Goal: Task Accomplishment & Management: Use online tool/utility

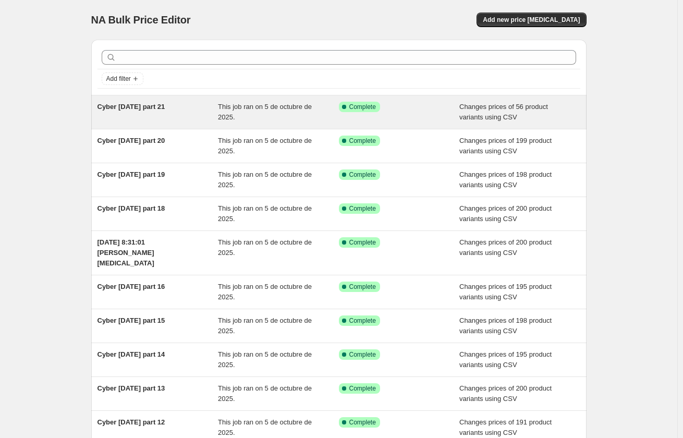
click at [158, 110] on span "Cyber [DATE] part 21" at bounding box center [132, 107] width 68 height 8
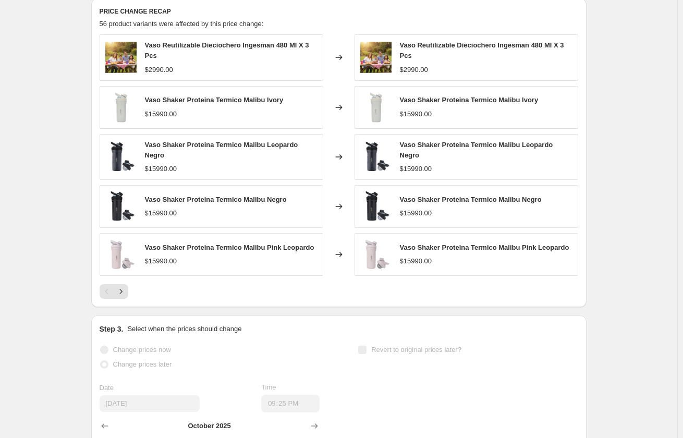
scroll to position [365, 0]
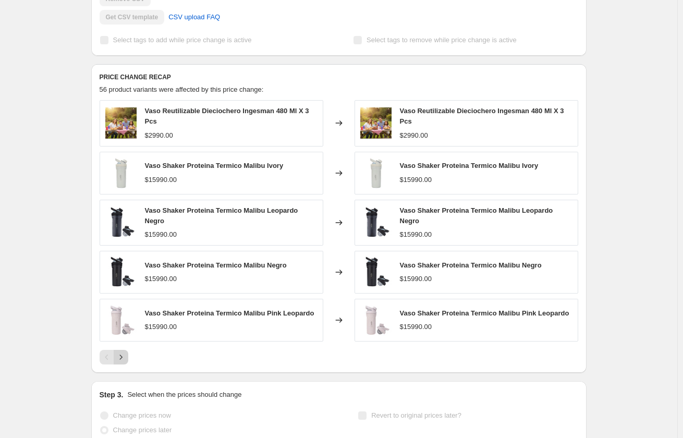
click at [123, 356] on icon "Next" at bounding box center [121, 357] width 10 height 10
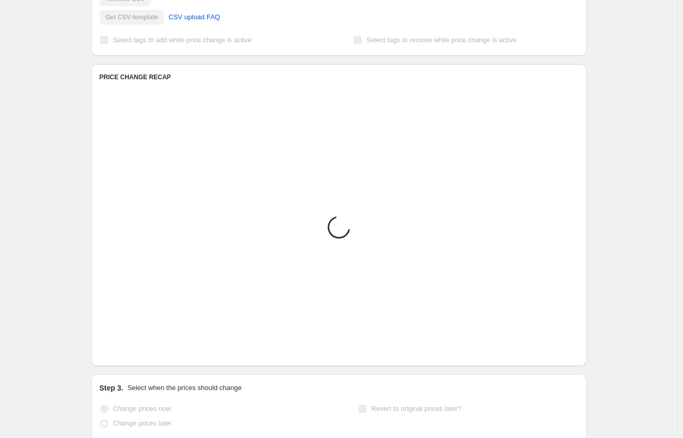
click at [123, 356] on icon "Next" at bounding box center [121, 350] width 10 height 10
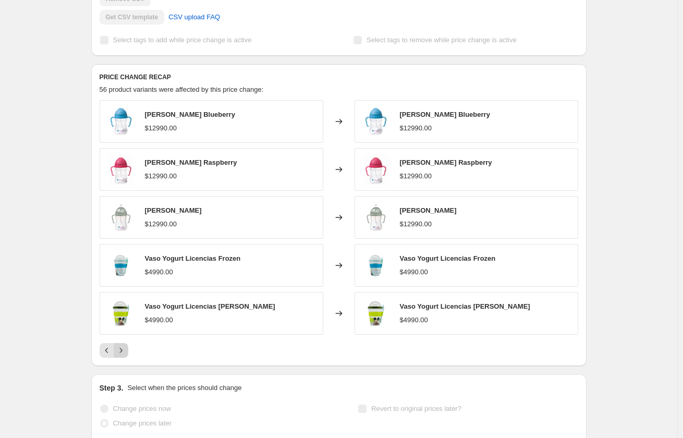
click at [123, 356] on icon "Next" at bounding box center [121, 350] width 10 height 10
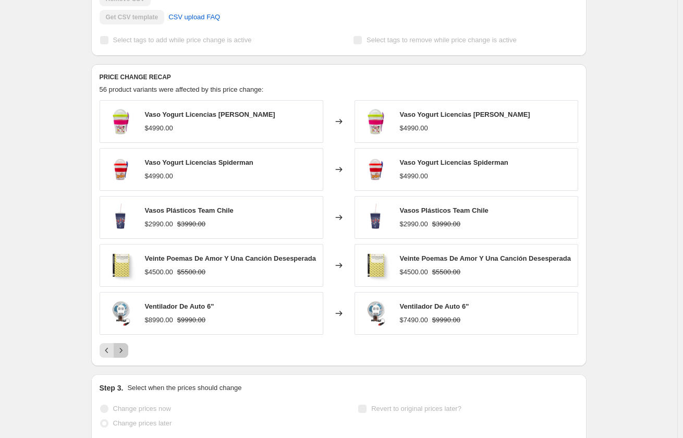
click at [123, 356] on icon "Next" at bounding box center [121, 350] width 10 height 10
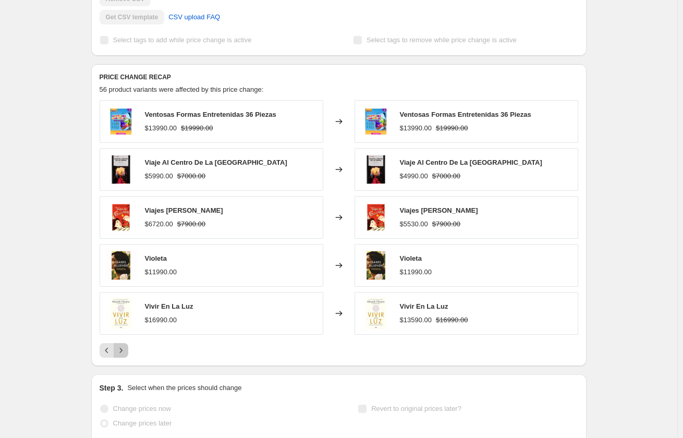
click at [123, 356] on icon "Next" at bounding box center [121, 350] width 10 height 10
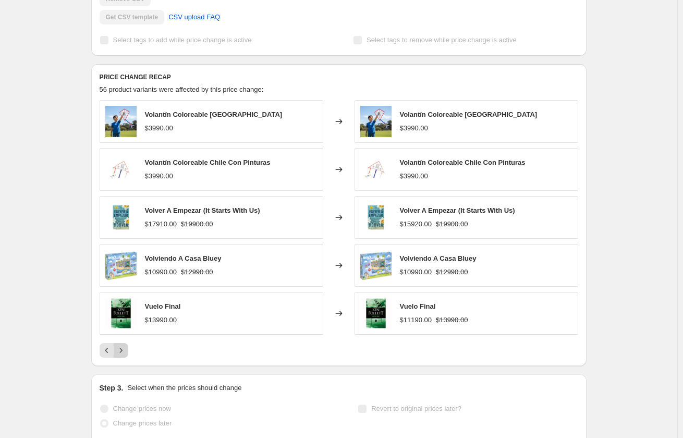
click at [123, 356] on icon "Next" at bounding box center [121, 350] width 10 height 10
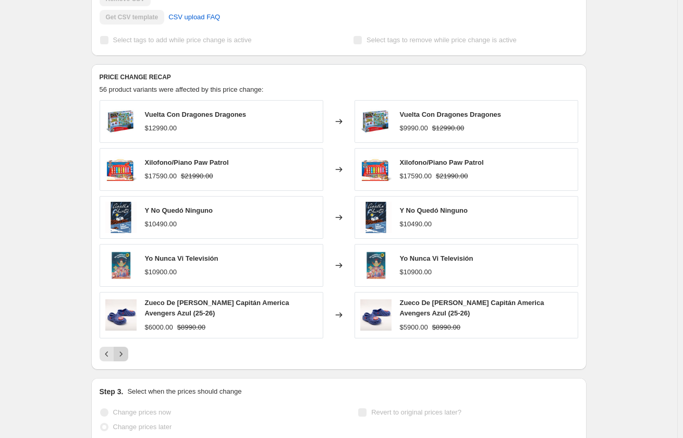
click at [122, 356] on icon "Next" at bounding box center [120, 354] width 3 height 5
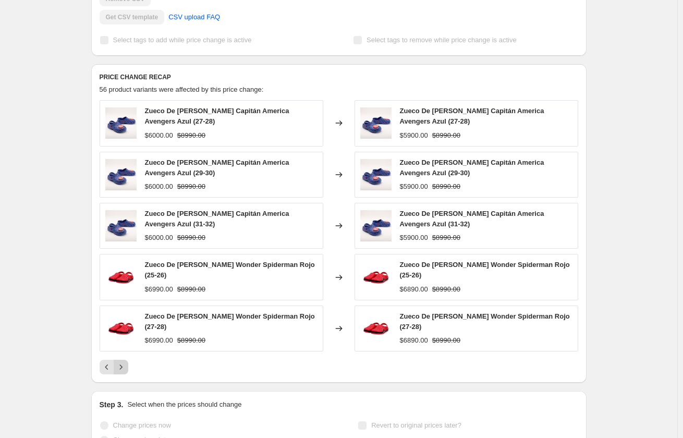
click at [123, 356] on div "Zueco De [PERSON_NAME] Capitán America Avengers Azul (27-28) $6000.00 $8990.00 …" at bounding box center [339, 237] width 479 height 274
click at [121, 366] on icon "Next" at bounding box center [121, 367] width 10 height 10
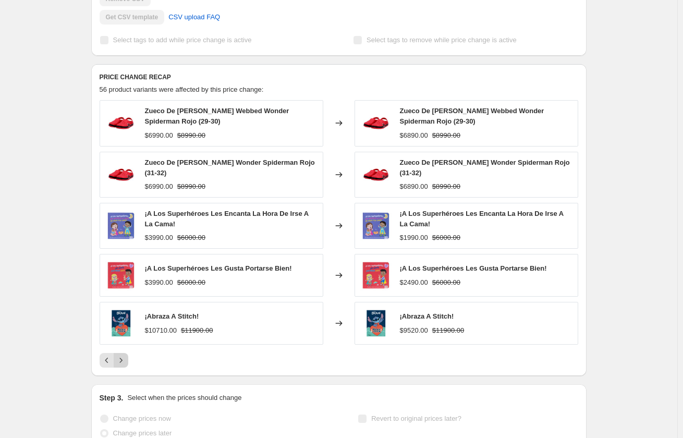
click at [121, 363] on icon "Next" at bounding box center [121, 360] width 10 height 10
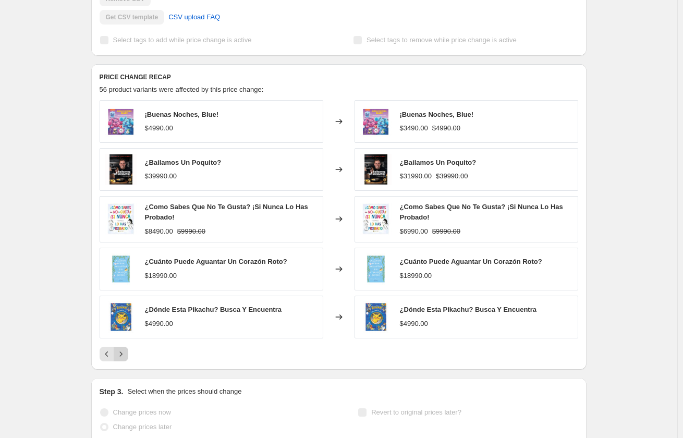
click at [122, 357] on icon "Next" at bounding box center [121, 354] width 10 height 10
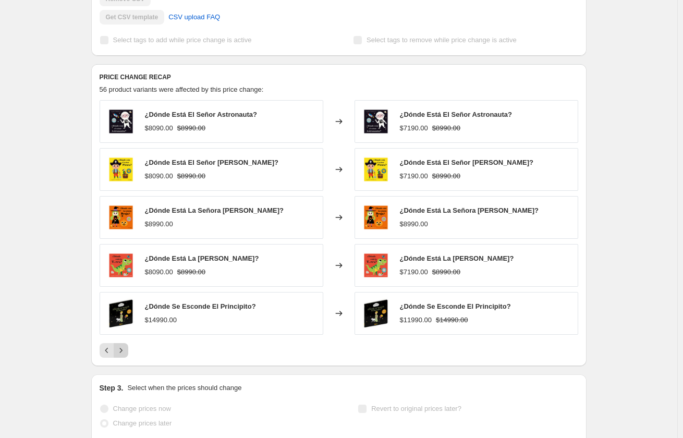
click at [122, 357] on button "Next" at bounding box center [121, 350] width 15 height 15
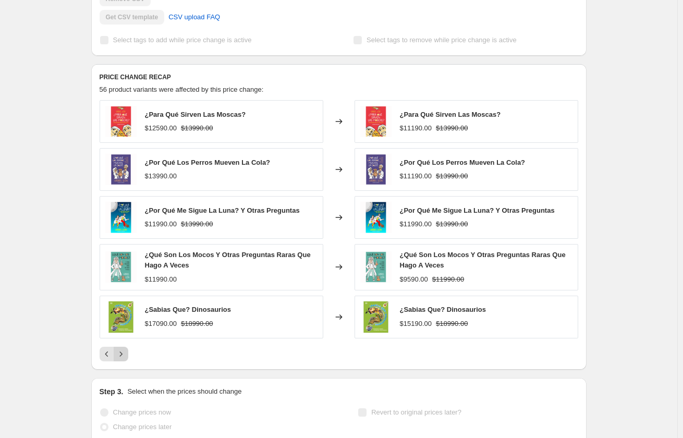
click at [122, 357] on icon "Next" at bounding box center [121, 354] width 10 height 10
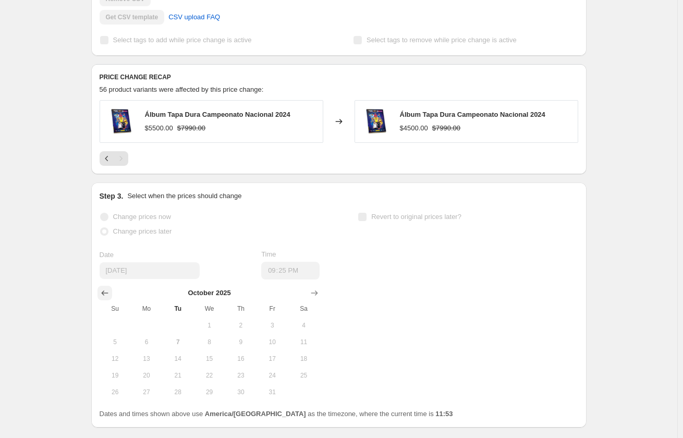
click at [108, 295] on icon "Show previous month, September 2025" at bounding box center [105, 293] width 10 height 10
click at [310, 295] on button "Show next month, October 2025" at bounding box center [314, 293] width 15 height 15
click at [110, 161] on icon "Previous" at bounding box center [107, 158] width 10 height 10
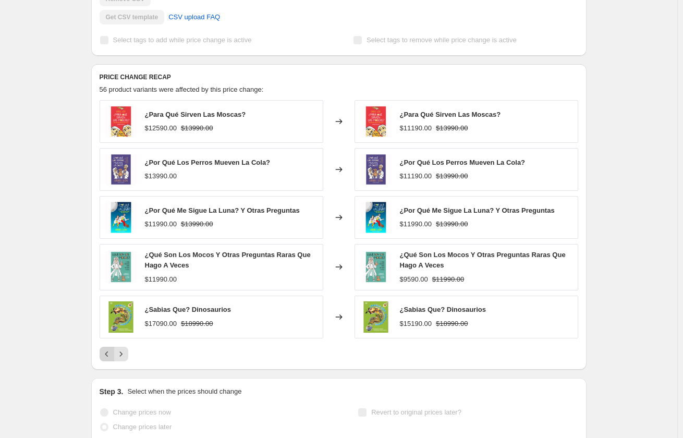
click at [110, 353] on icon "Previous" at bounding box center [107, 354] width 10 height 10
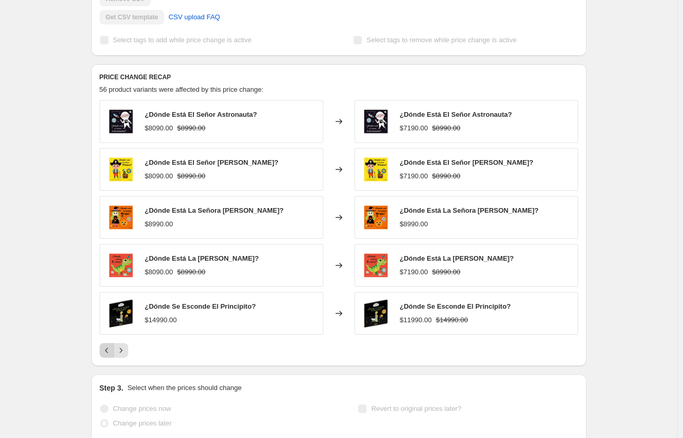
click at [110, 354] on icon "Previous" at bounding box center [107, 350] width 10 height 10
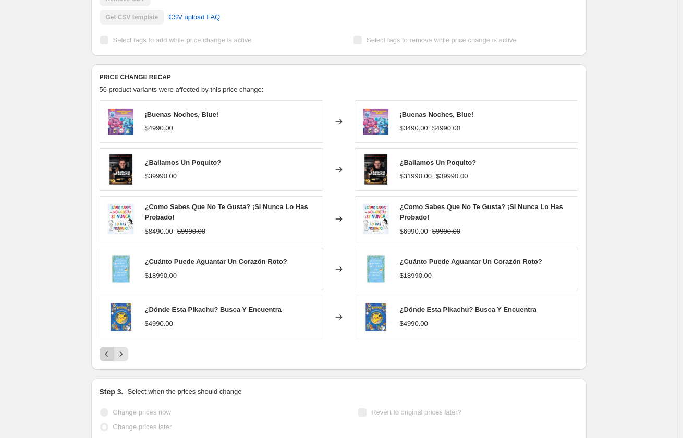
click at [110, 354] on icon "Previous" at bounding box center [107, 354] width 10 height 10
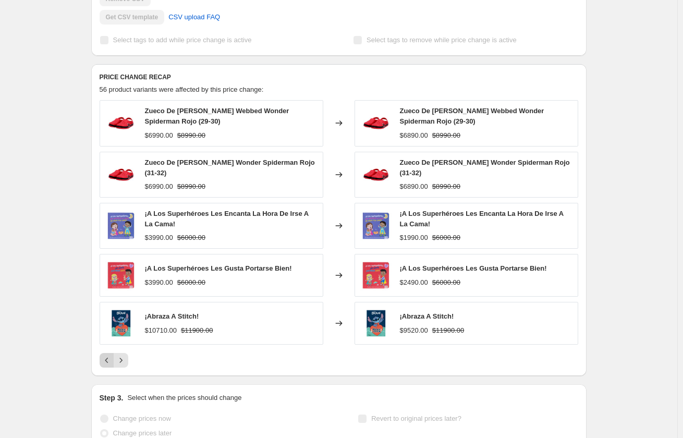
click at [108, 358] on icon "Previous" at bounding box center [107, 360] width 10 height 10
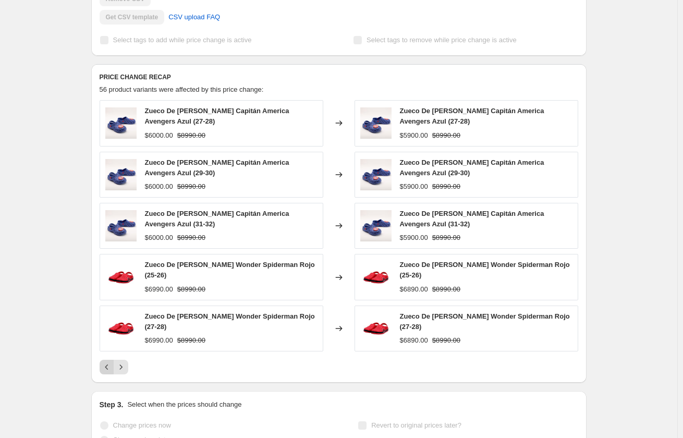
click at [108, 358] on div "Zueco De [PERSON_NAME] Capitán America Avengers Azul (27-28) $6000.00 $8990.00 …" at bounding box center [339, 237] width 479 height 274
click at [107, 368] on icon "Previous" at bounding box center [107, 367] width 10 height 10
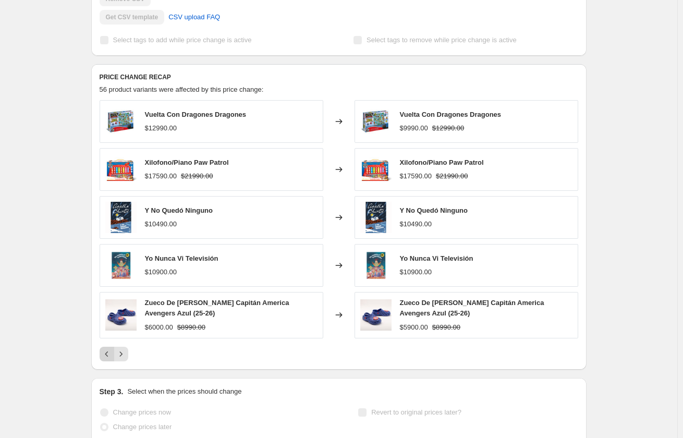
click at [107, 358] on icon "Previous" at bounding box center [107, 354] width 10 height 10
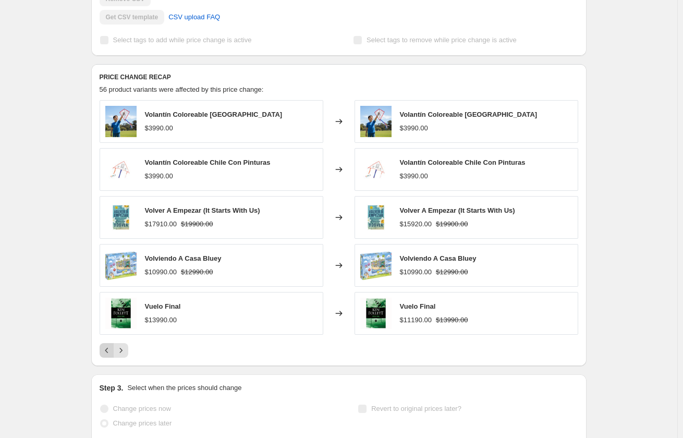
click at [107, 358] on button "Previous" at bounding box center [107, 350] width 15 height 15
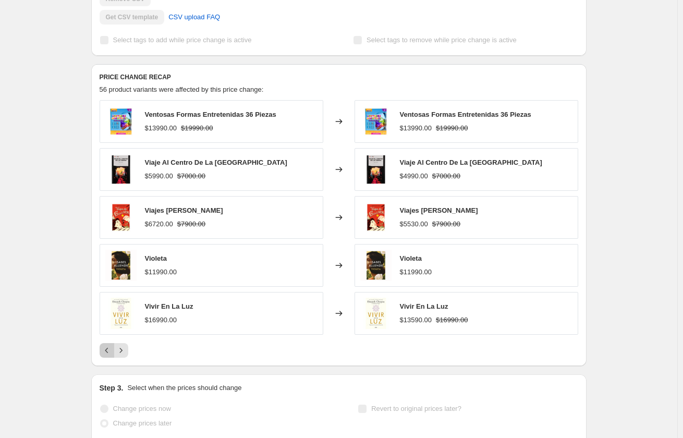
click at [107, 358] on button "Previous" at bounding box center [107, 350] width 15 height 15
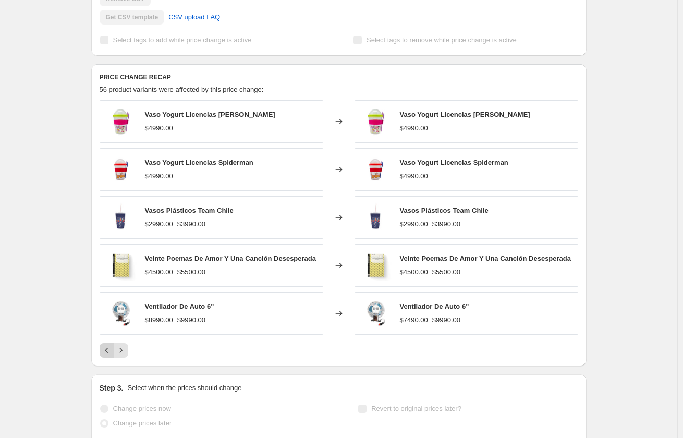
click at [107, 358] on button "Previous" at bounding box center [107, 350] width 15 height 15
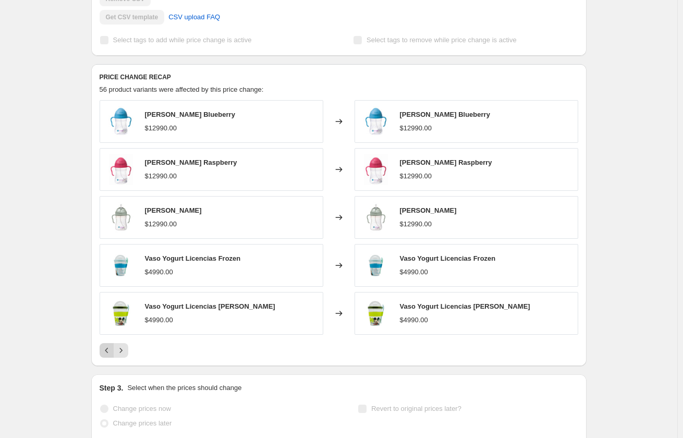
click at [107, 358] on button "Previous" at bounding box center [107, 350] width 15 height 15
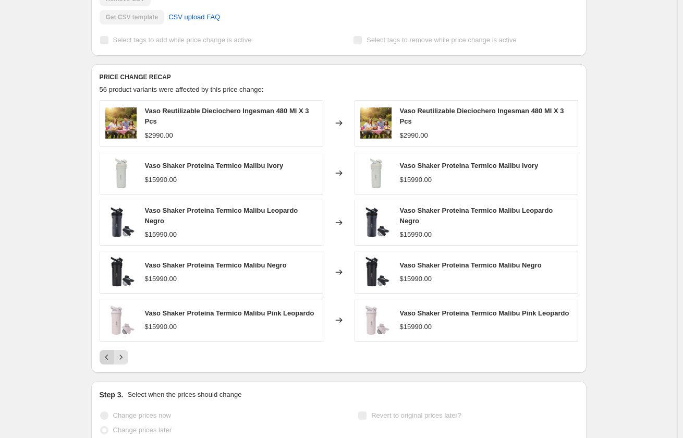
click at [107, 358] on div "Pagination" at bounding box center [107, 357] width 15 height 15
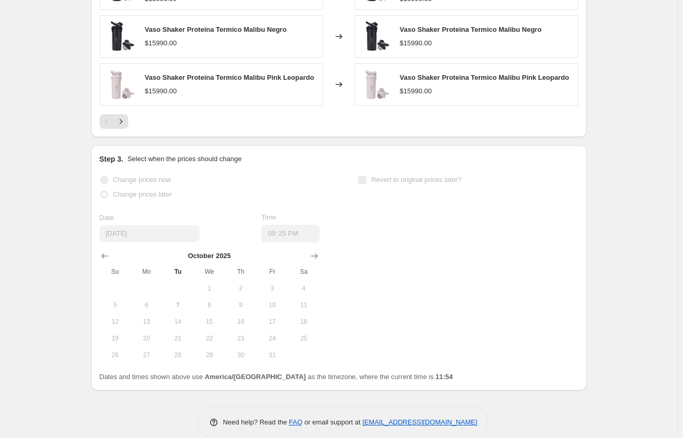
scroll to position [614, 0]
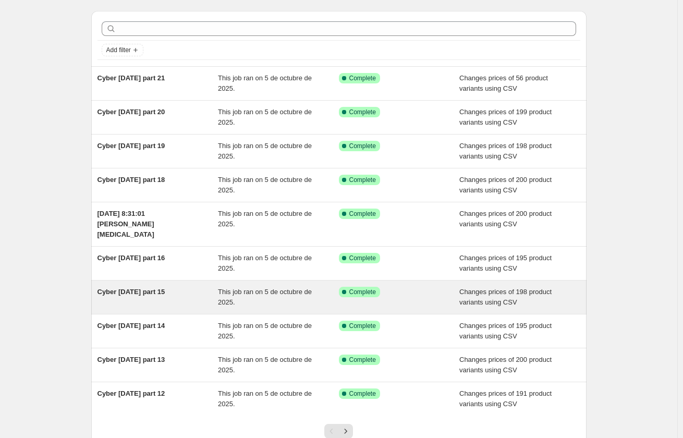
scroll to position [99, 0]
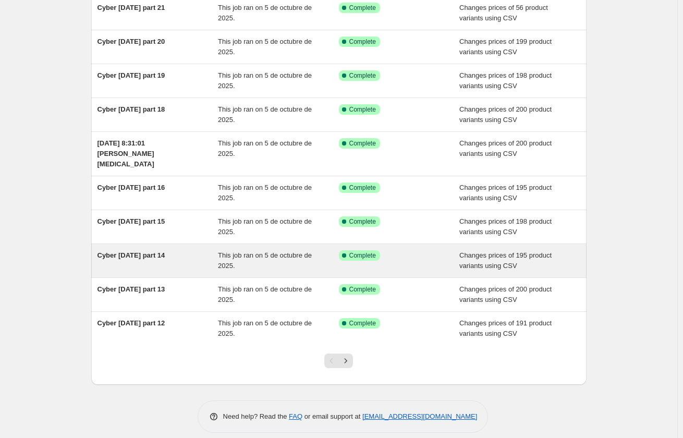
click at [155, 251] on span "Cyber [DATE] part 14" at bounding box center [132, 255] width 68 height 8
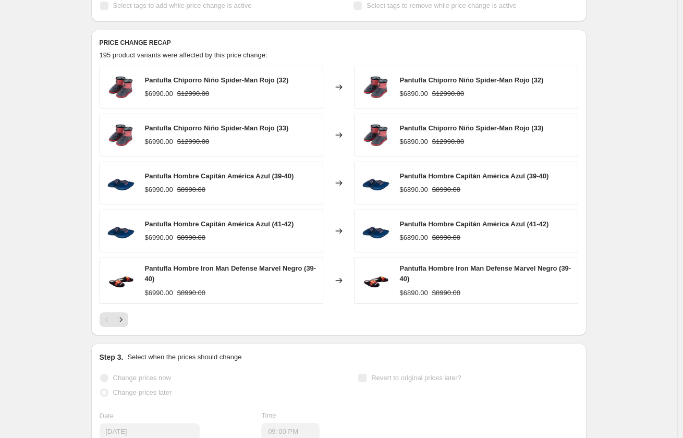
scroll to position [417, 0]
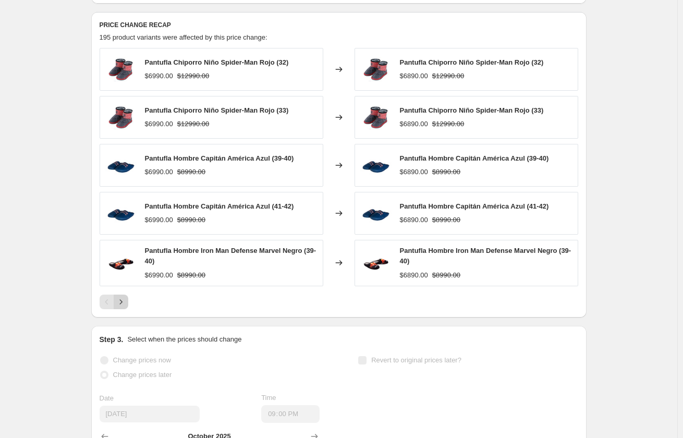
click at [120, 302] on icon "Next" at bounding box center [121, 302] width 10 height 10
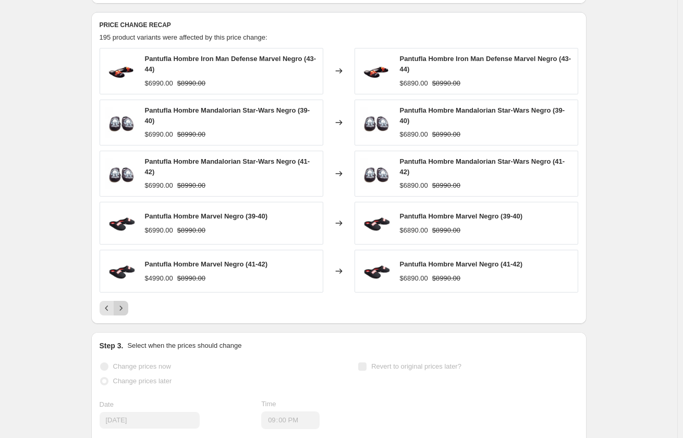
click at [122, 303] on button "Next" at bounding box center [121, 308] width 15 height 15
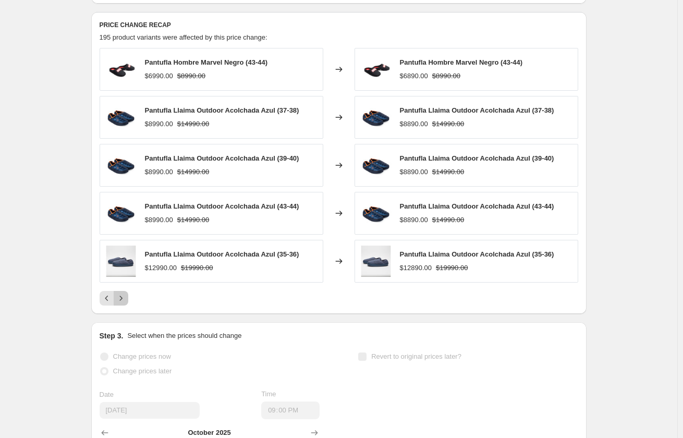
click at [122, 303] on icon "Next" at bounding box center [121, 298] width 10 height 10
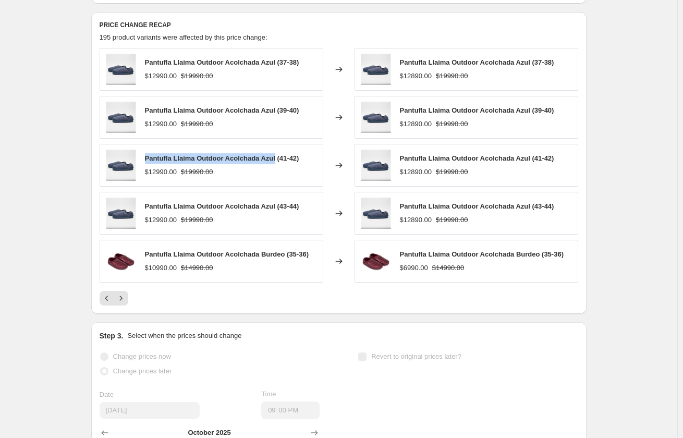
drag, startPoint x: 148, startPoint y: 157, endPoint x: 276, endPoint y: 160, distance: 128.3
click at [276, 160] on span "Pantufla Llaima Outdoor Acolchada Azul (41-42)" at bounding box center [222, 158] width 154 height 8
copy span "Pantufla Llaima Outdoor Acolchada Azul"
drag, startPoint x: 131, startPoint y: 165, endPoint x: 256, endPoint y: 224, distance: 138.4
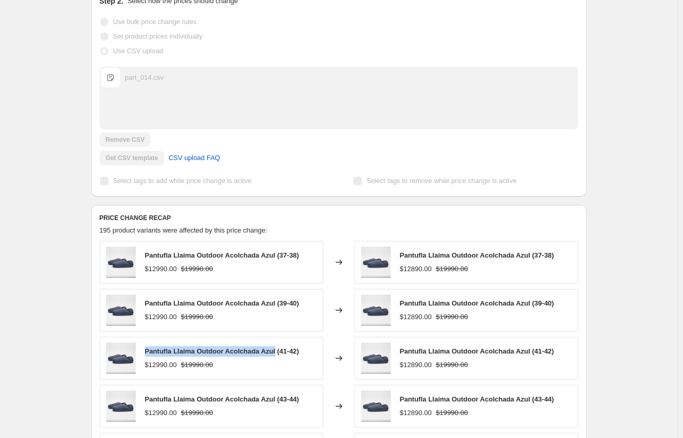
scroll to position [208, 0]
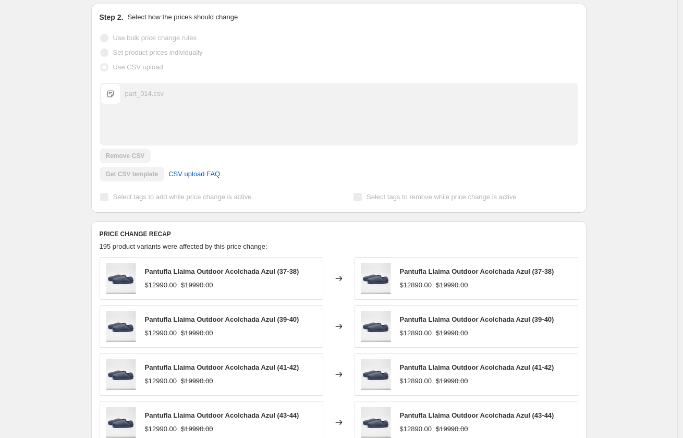
click at [137, 95] on div "part_014.csv" at bounding box center [144, 94] width 39 height 10
click at [114, 99] on span "part_014.csv" at bounding box center [110, 93] width 21 height 21
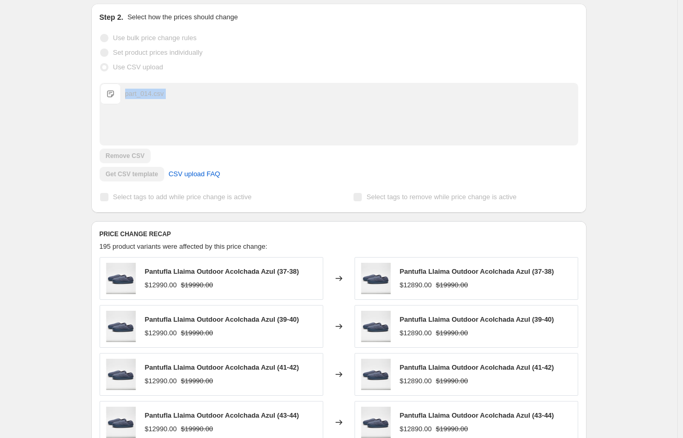
click at [114, 99] on span "part_014.csv" at bounding box center [110, 93] width 21 height 21
click at [53, 122] on div "Cyber [DATE] part 14. This page is ready Cyber [DATE] part 14 Success Complete …" at bounding box center [338, 316] width 677 height 1048
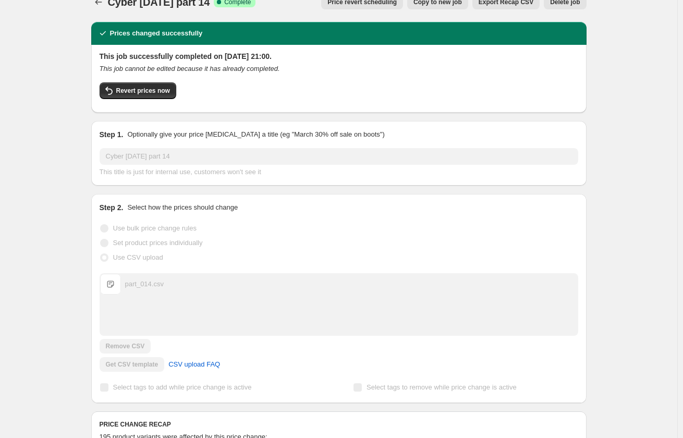
scroll to position [0, 0]
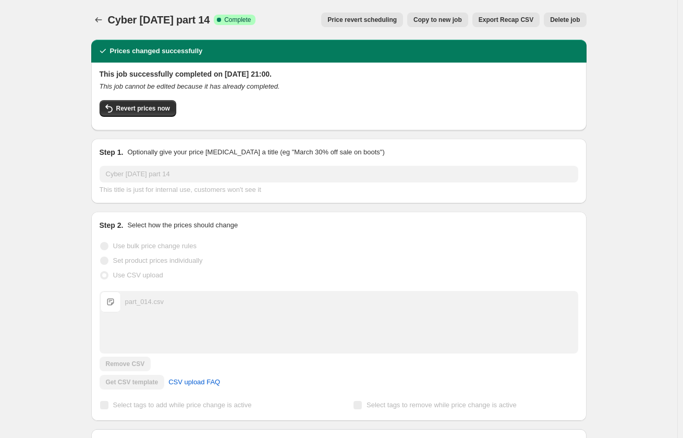
click at [510, 18] on span "Export Recap CSV" at bounding box center [506, 20] width 55 height 8
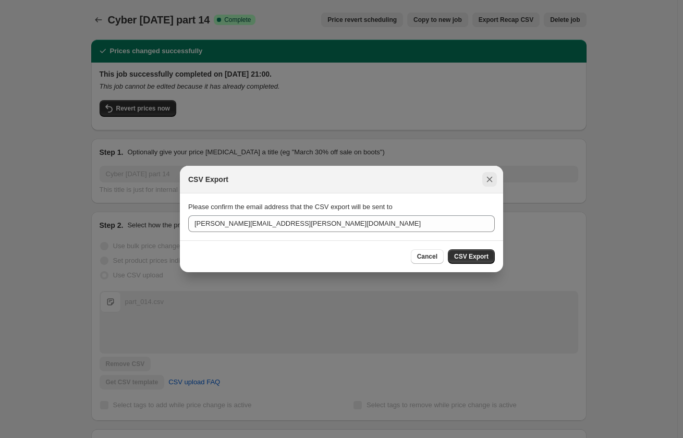
click at [492, 178] on icon "Close" at bounding box center [490, 179] width 10 height 10
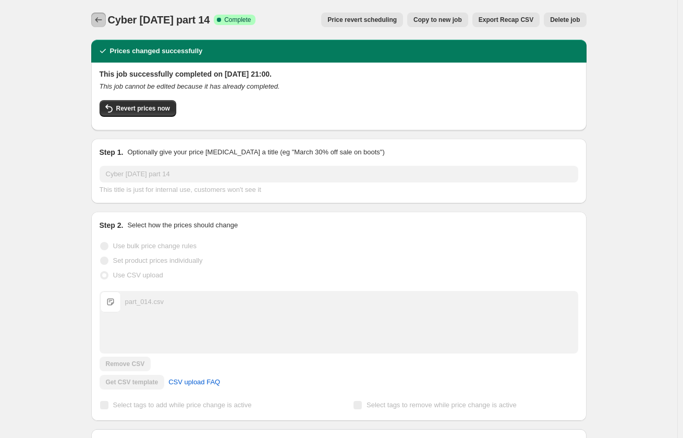
click at [96, 16] on icon "Price change jobs" at bounding box center [98, 20] width 10 height 10
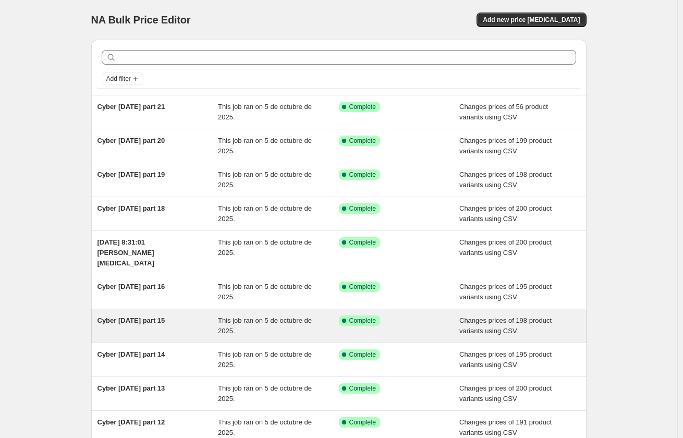
click at [144, 317] on span "Cyber [DATE] part 15" at bounding box center [132, 321] width 68 height 8
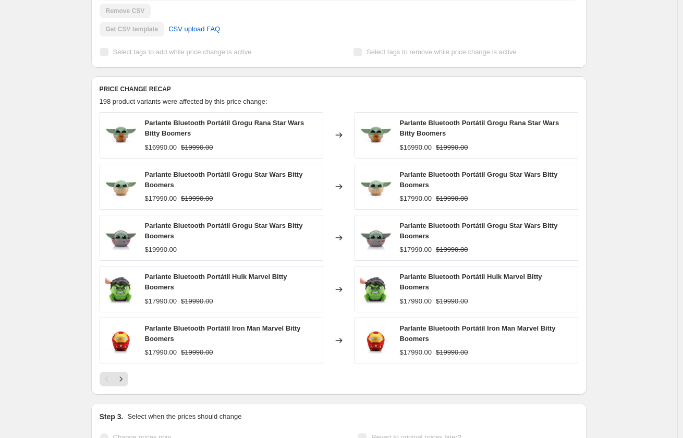
scroll to position [365, 0]
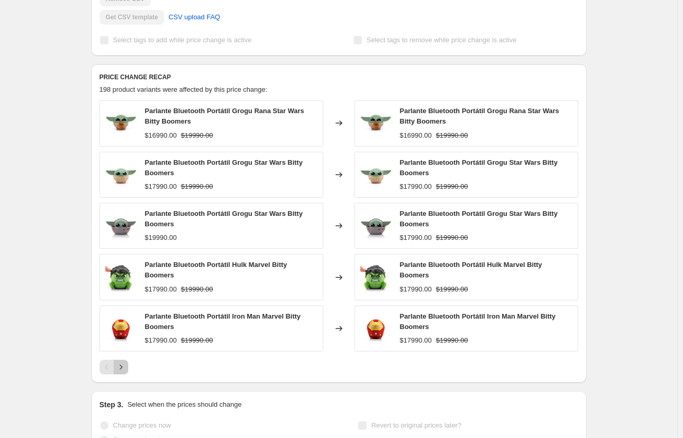
click at [124, 369] on icon "Next" at bounding box center [121, 367] width 10 height 10
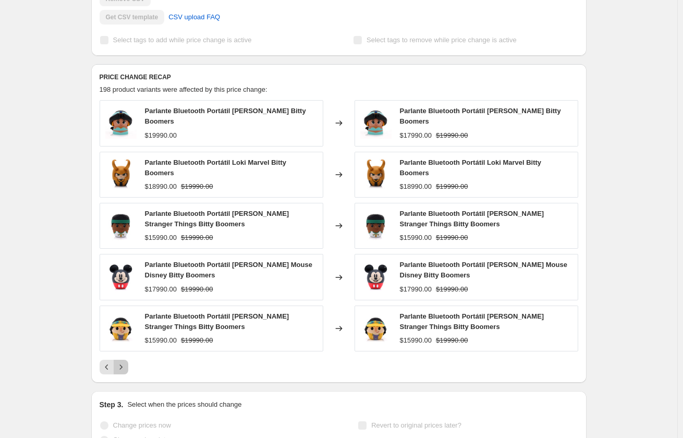
click at [124, 369] on button "Next" at bounding box center [121, 367] width 15 height 15
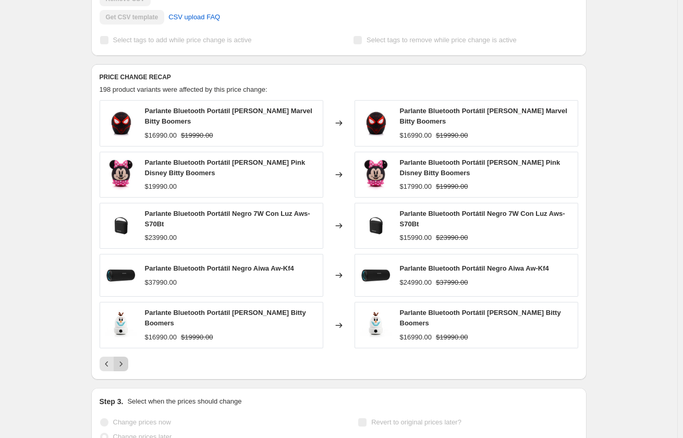
click at [124, 369] on div "PRICE CHANGE RECAP 198 product variants were affected by this price change: Par…" at bounding box center [338, 222] width 495 height 316
click at [124, 359] on icon "Next" at bounding box center [121, 364] width 10 height 10
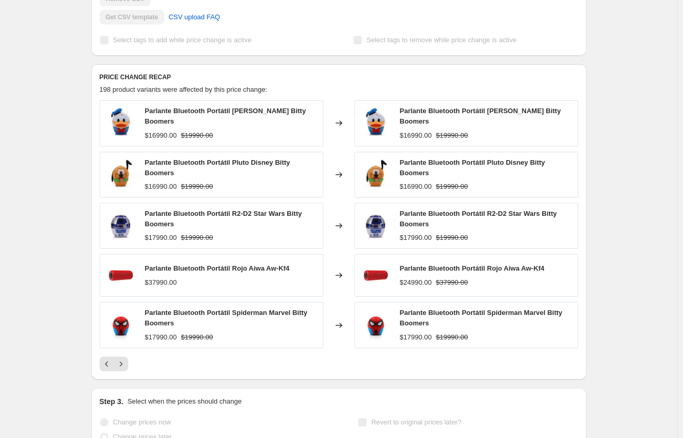
click at [123, 355] on div "Parlante Bluetooth Portátil [PERSON_NAME] Bitty Boomers $16990.00 $19990.00 Cha…" at bounding box center [339, 235] width 479 height 271
click at [121, 366] on icon "Next" at bounding box center [121, 364] width 10 height 10
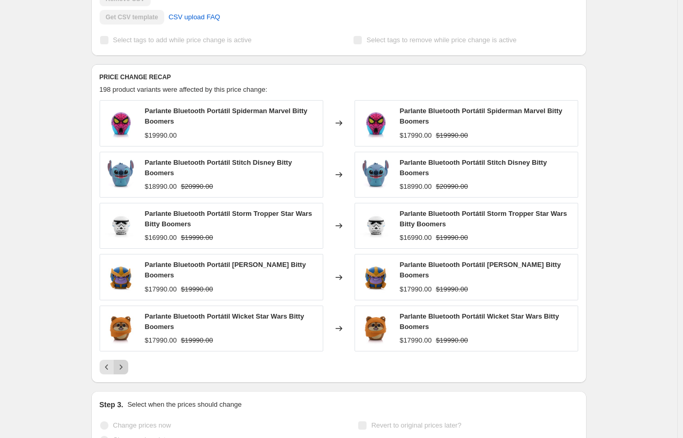
click at [125, 370] on icon "Next" at bounding box center [121, 367] width 10 height 10
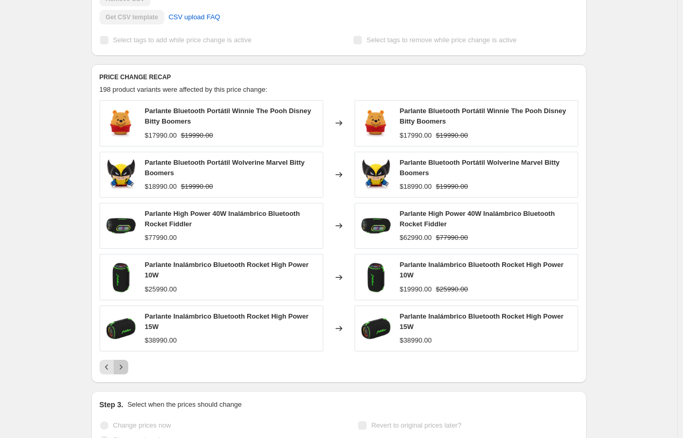
click at [125, 370] on icon "Next" at bounding box center [121, 367] width 10 height 10
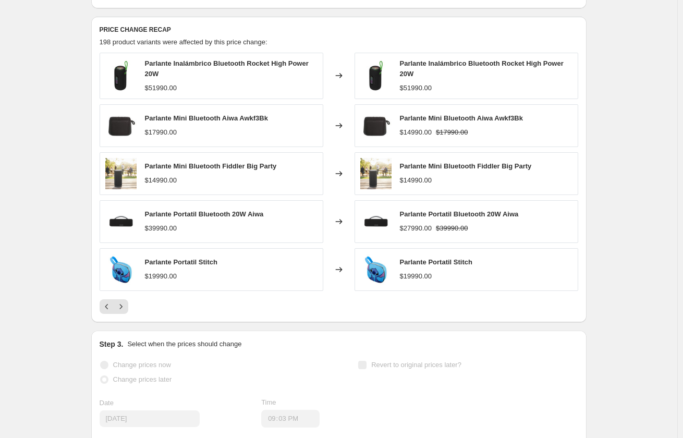
scroll to position [417, 0]
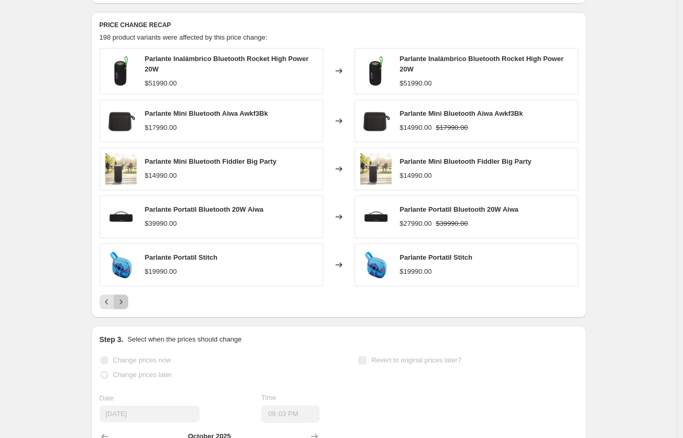
click at [126, 298] on icon "Next" at bounding box center [121, 302] width 10 height 10
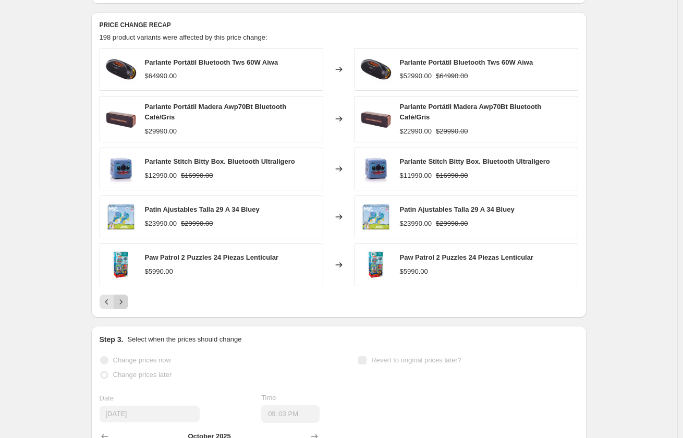
click at [122, 303] on icon "Next" at bounding box center [120, 301] width 3 height 5
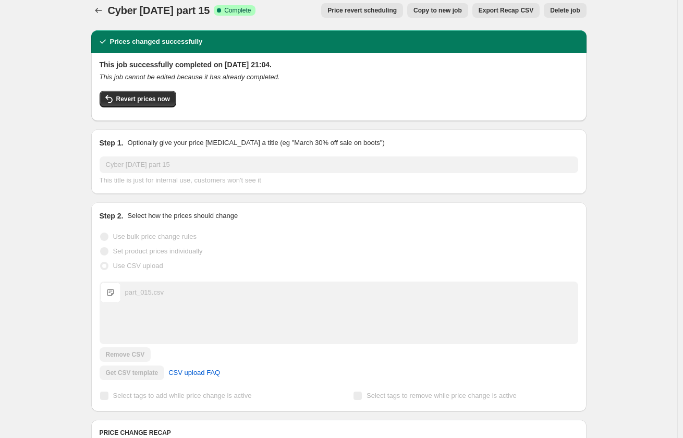
scroll to position [0, 0]
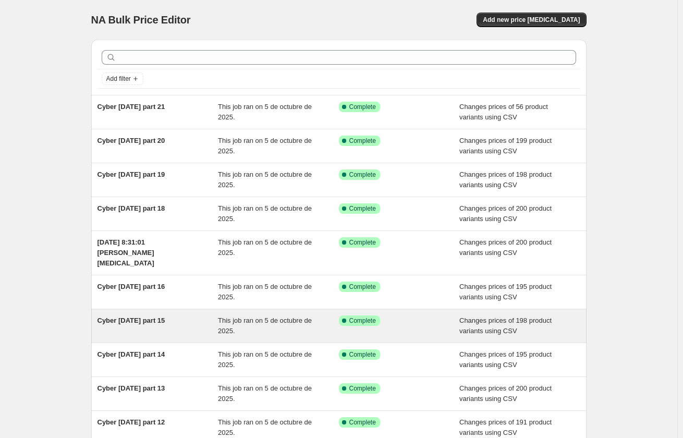
click at [151, 317] on span "Cyber [DATE] part 15" at bounding box center [132, 321] width 68 height 8
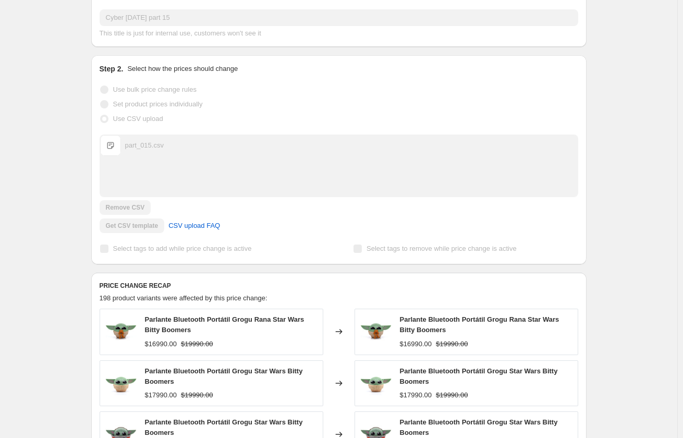
scroll to position [365, 0]
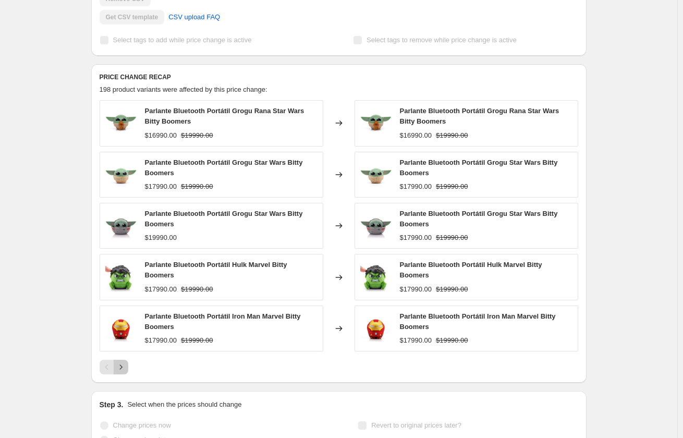
click at [122, 366] on icon "Next" at bounding box center [120, 367] width 3 height 5
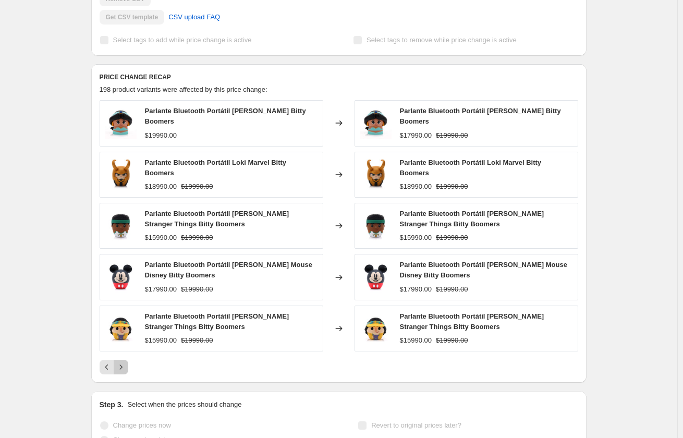
click at [124, 367] on icon "Next" at bounding box center [121, 367] width 10 height 10
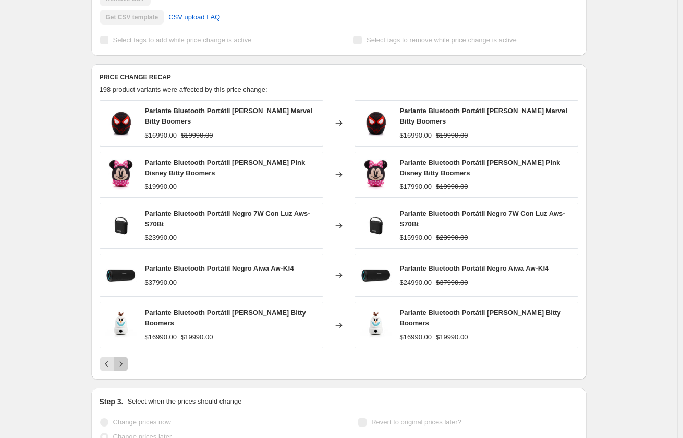
click at [124, 367] on button "Next" at bounding box center [121, 364] width 15 height 15
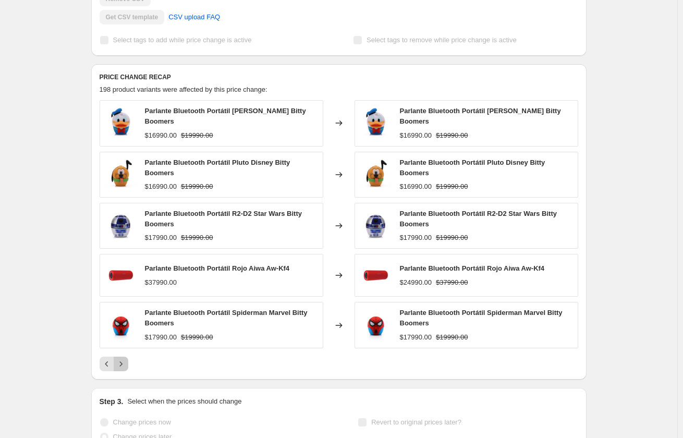
click at [124, 367] on icon "Next" at bounding box center [121, 364] width 10 height 10
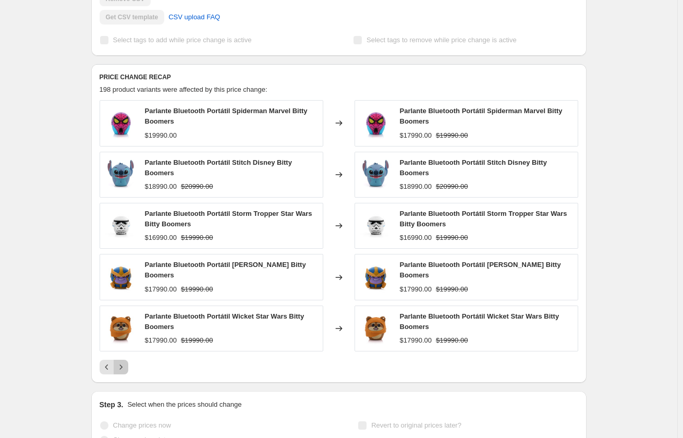
click at [124, 367] on icon "Next" at bounding box center [121, 367] width 10 height 10
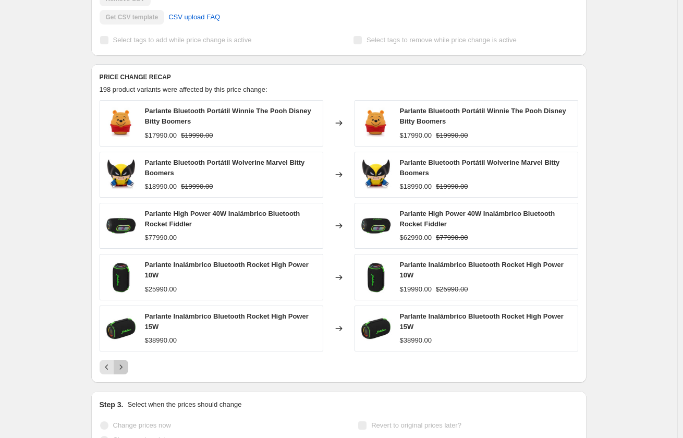
click at [124, 367] on icon "Next" at bounding box center [121, 367] width 10 height 10
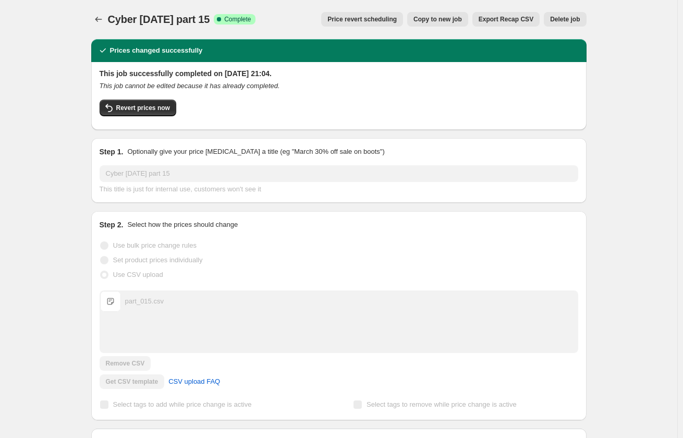
scroll to position [0, 0]
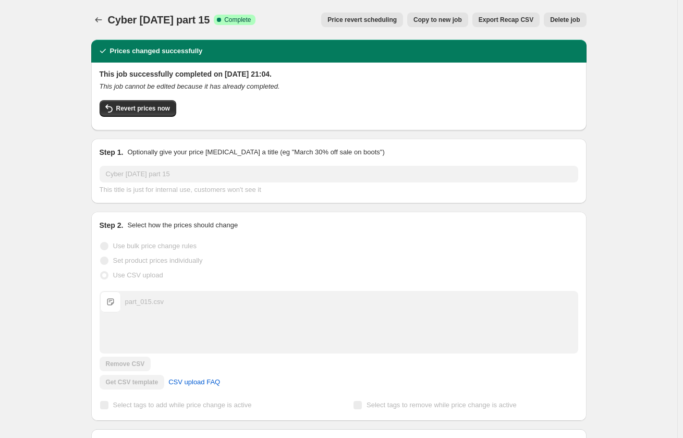
click at [507, 18] on span "Export Recap CSV" at bounding box center [506, 20] width 55 height 8
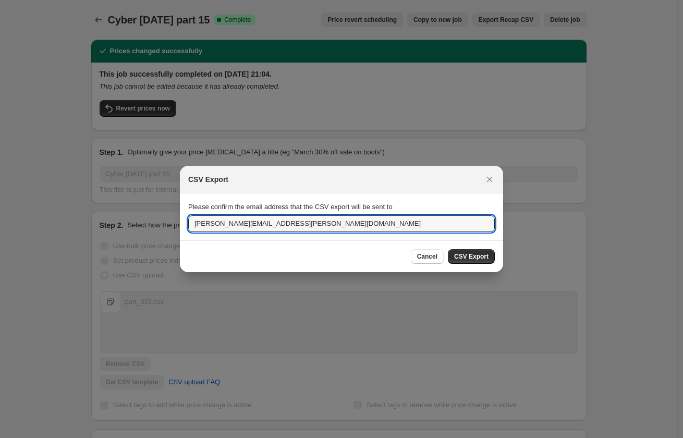
drag, startPoint x: 308, startPoint y: 228, endPoint x: 147, endPoint y: 224, distance: 161.2
type input "[PERSON_NAME][EMAIL_ADDRESS][DOMAIN_NAME]"
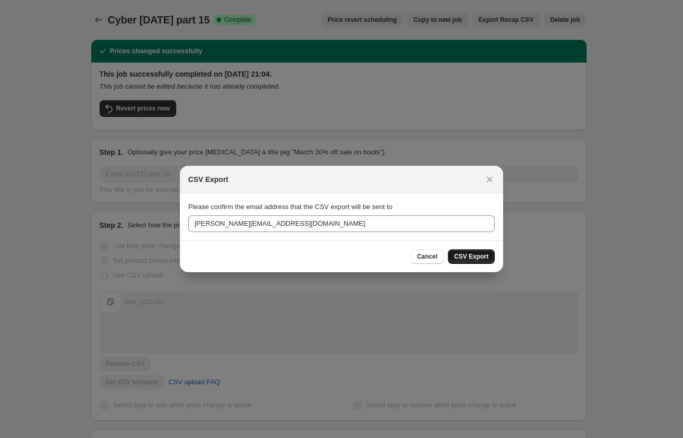
click at [482, 258] on span "CSV Export" at bounding box center [471, 256] width 34 height 8
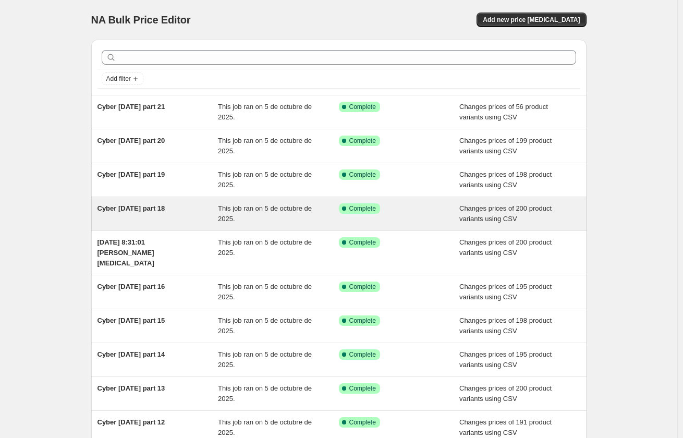
click at [133, 208] on span "Cyber [DATE] part 18" at bounding box center [132, 208] width 68 height 8
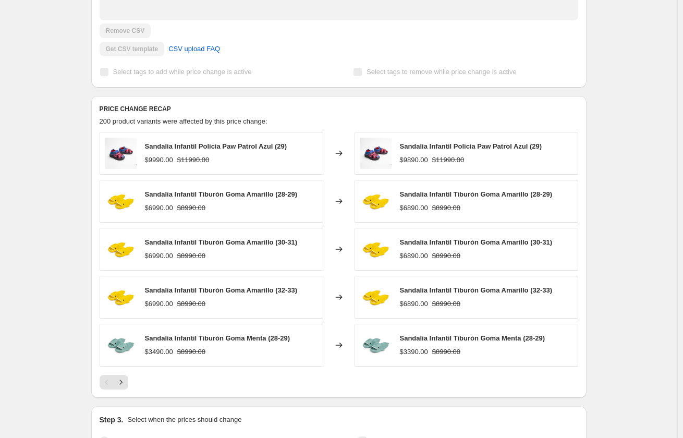
scroll to position [417, 0]
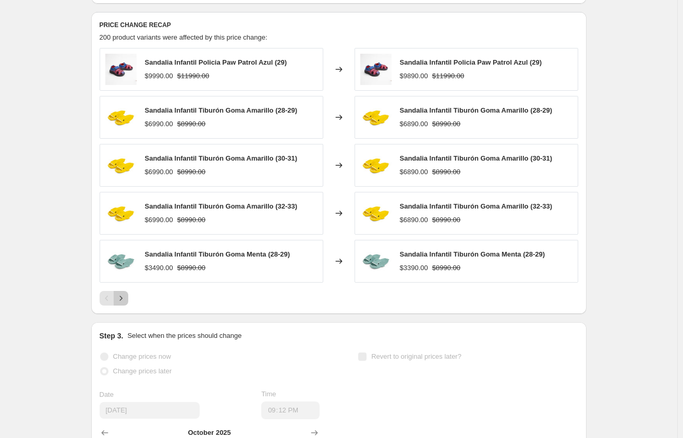
click at [123, 295] on icon "Next" at bounding box center [121, 298] width 10 height 10
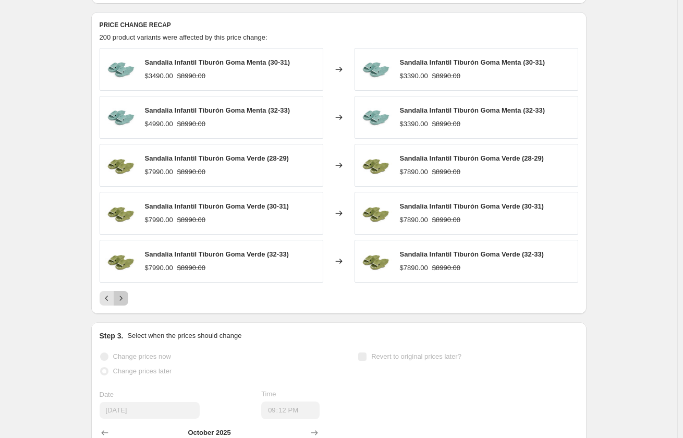
click at [123, 296] on icon "Next" at bounding box center [121, 298] width 10 height 10
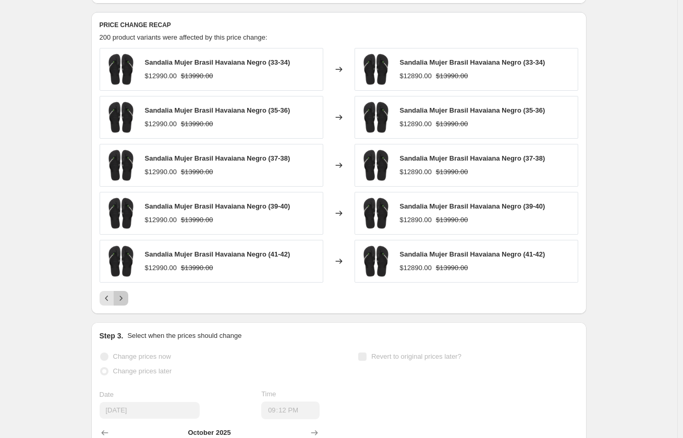
click at [124, 299] on icon "Next" at bounding box center [121, 298] width 10 height 10
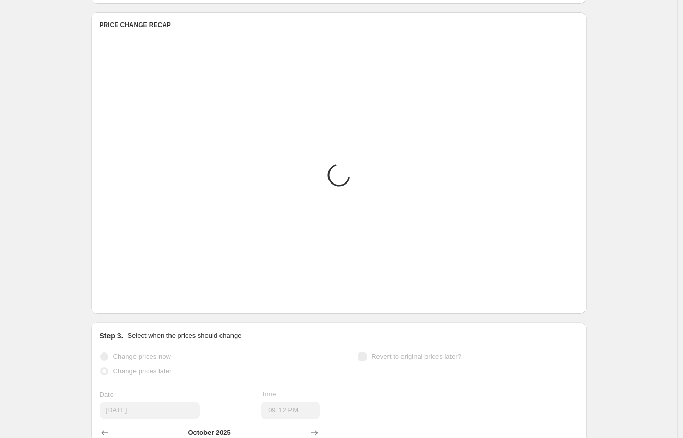
click at [124, 299] on icon "Next" at bounding box center [121, 298] width 10 height 10
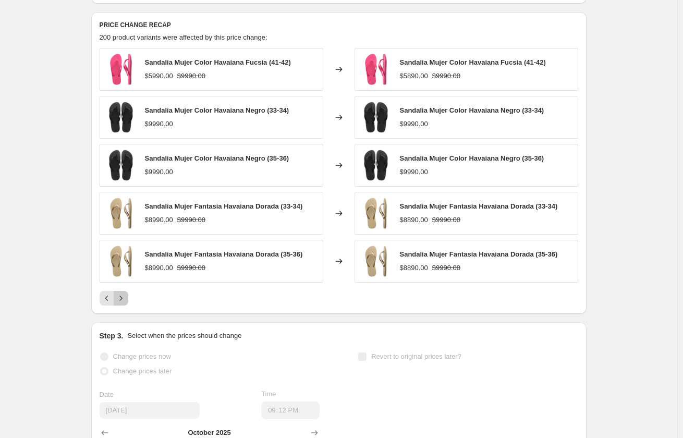
click at [124, 299] on icon "Next" at bounding box center [121, 298] width 10 height 10
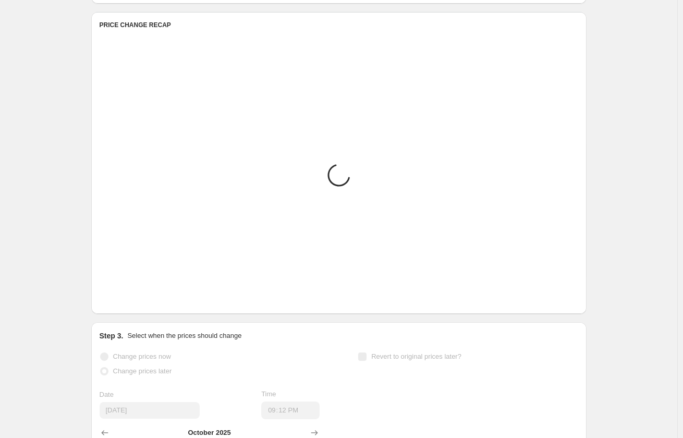
click at [124, 299] on button "Next" at bounding box center [121, 298] width 15 height 15
click at [124, 299] on icon "Next" at bounding box center [121, 298] width 10 height 10
click at [124, 299] on button "Next" at bounding box center [121, 298] width 15 height 15
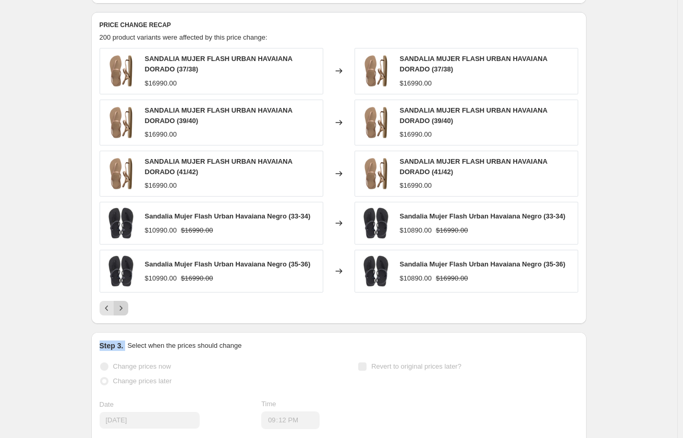
click at [124, 299] on div "SANDALIA MUJER FLASH URBAN HAVAIANA DORADO (37/38) $16990.00 Changed to SANDALI…" at bounding box center [339, 182] width 479 height 268
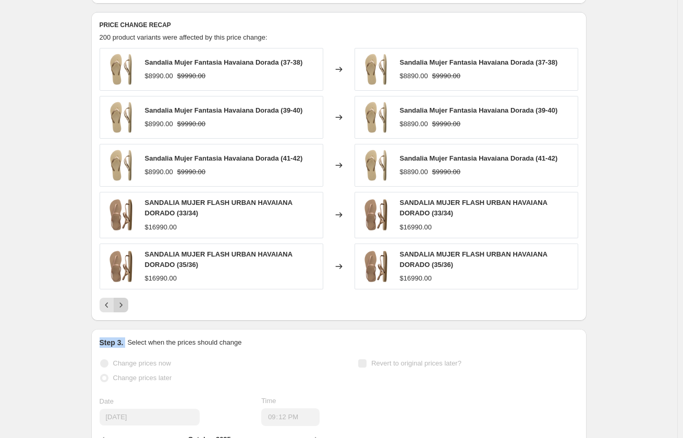
click at [124, 299] on div "Sandalia Mujer Fantasia Havaiana Dorada (37-38) $8990.00 $9990.00 Changed to Sa…" at bounding box center [339, 180] width 479 height 264
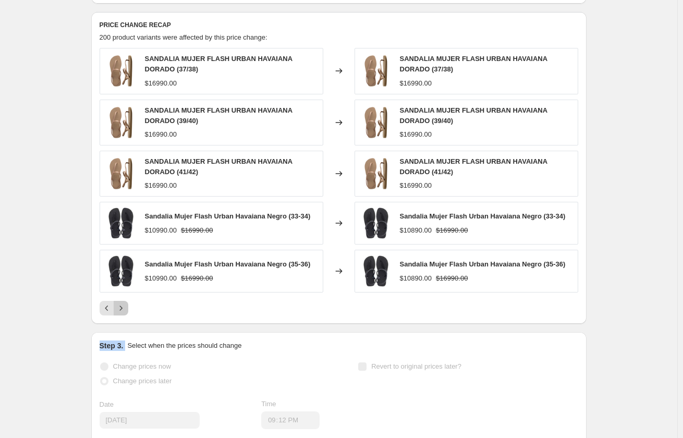
click at [125, 308] on icon "Next" at bounding box center [121, 308] width 10 height 10
click at [125, 309] on icon "Next" at bounding box center [121, 308] width 10 height 10
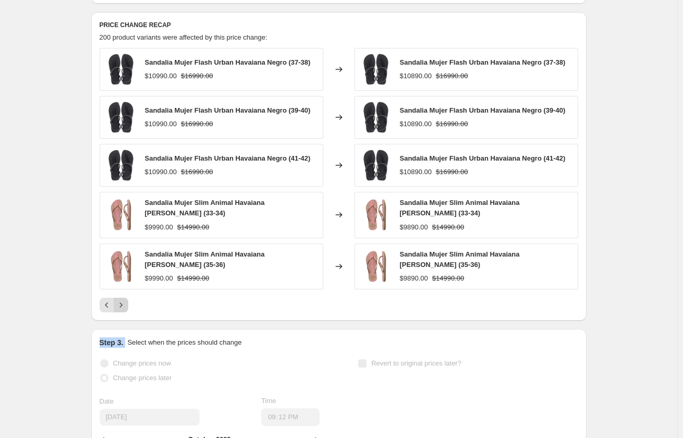
click at [125, 309] on div "PRICE CHANGE RECAP 200 product variants were affected by this price change: San…" at bounding box center [338, 166] width 495 height 309
click at [123, 303] on icon "Next" at bounding box center [121, 305] width 10 height 10
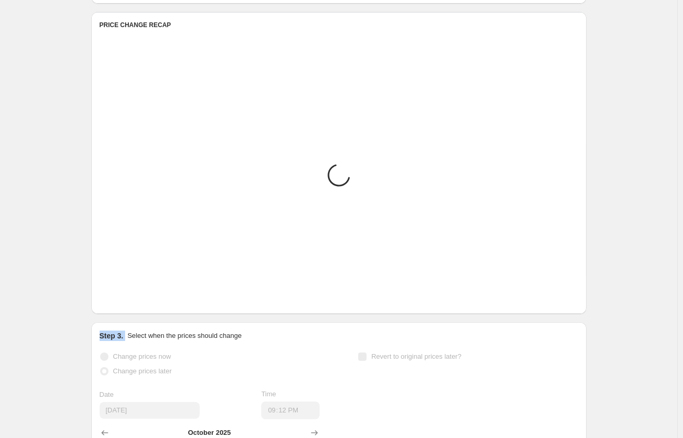
click at [123, 303] on icon "Next" at bounding box center [121, 298] width 10 height 10
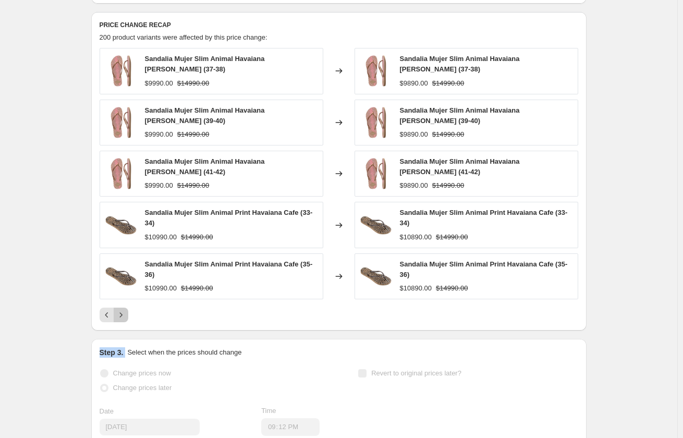
click at [123, 310] on icon "Next" at bounding box center [121, 315] width 10 height 10
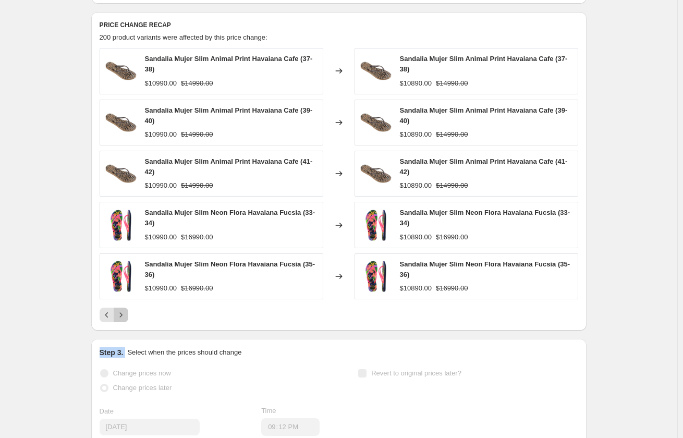
click at [122, 308] on button "Next" at bounding box center [121, 315] width 15 height 15
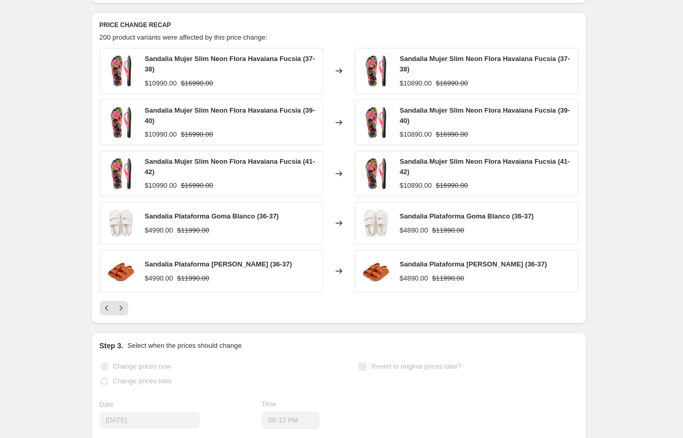
click at [57, 311] on div "Cyber [DATE] part 18. This page is ready Cyber [DATE] part 18 Success Complete …" at bounding box center [338, 112] width 677 height 1058
click at [124, 314] on button "Next" at bounding box center [121, 308] width 15 height 15
click at [124, 314] on div "Prices changed successfully This job successfully completed on [DATE] 21:12. Th…" at bounding box center [335, 95] width 504 height 963
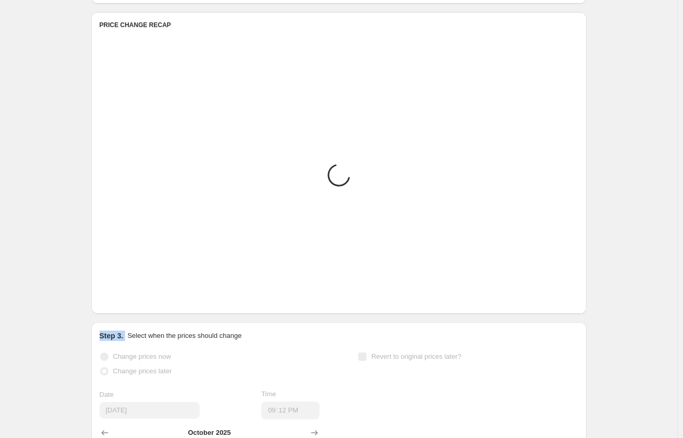
click at [124, 314] on div "Prices changed successfully This job successfully completed on [DATE] 21:12. Th…" at bounding box center [335, 90] width 504 height 953
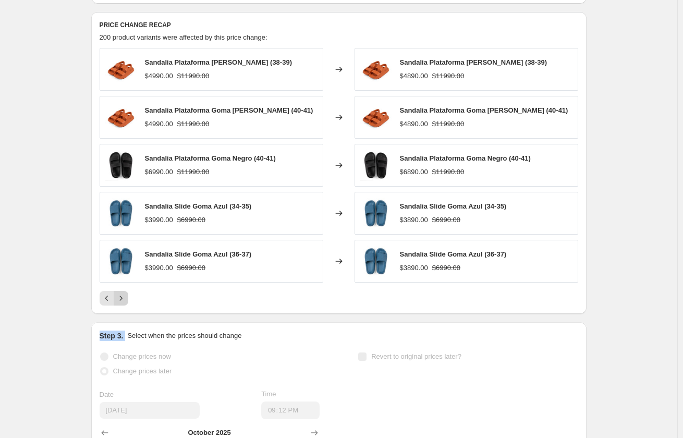
click at [124, 314] on div "Prices changed successfully This job successfully completed on [DATE] 21:12. Th…" at bounding box center [335, 90] width 504 height 953
click at [118, 297] on icon "Next" at bounding box center [121, 298] width 10 height 10
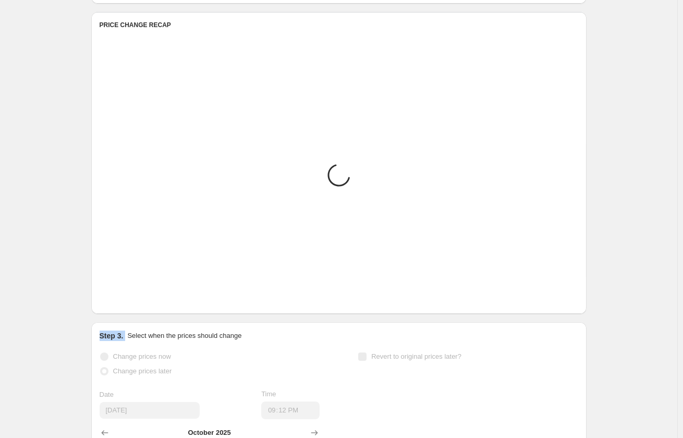
click at [118, 297] on icon "Next" at bounding box center [121, 298] width 10 height 10
click at [119, 298] on icon "Next" at bounding box center [121, 298] width 10 height 10
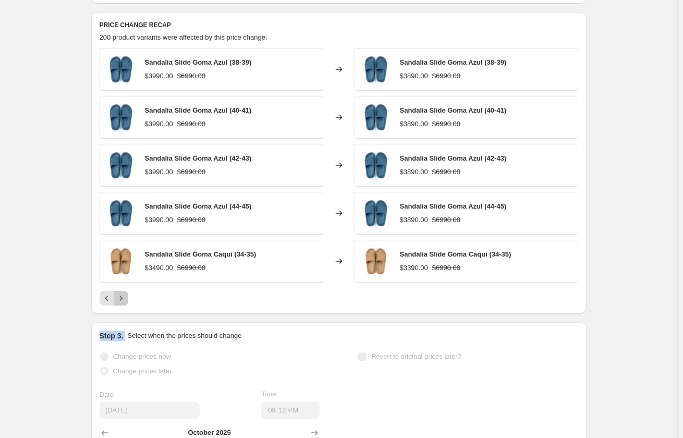
click at [119, 298] on icon "Next" at bounding box center [121, 298] width 10 height 10
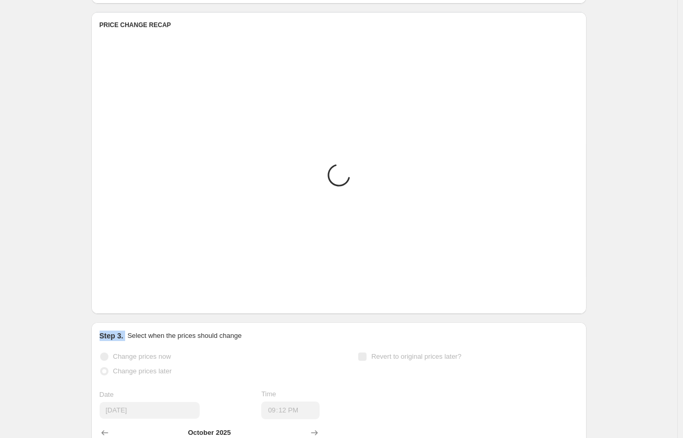
click at [119, 298] on icon "Next" at bounding box center [121, 298] width 10 height 10
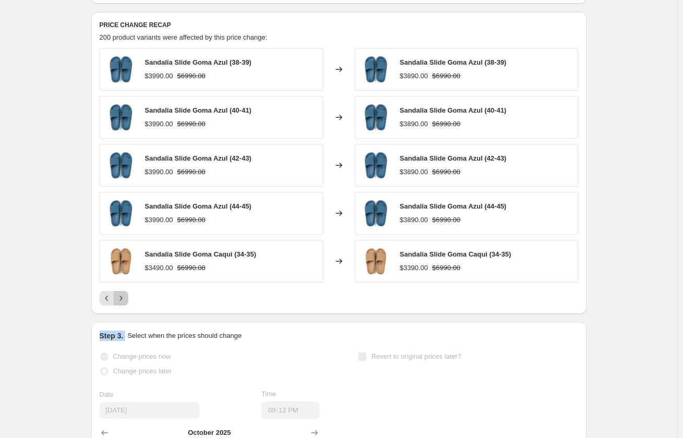
click at [119, 298] on icon "Next" at bounding box center [121, 298] width 10 height 10
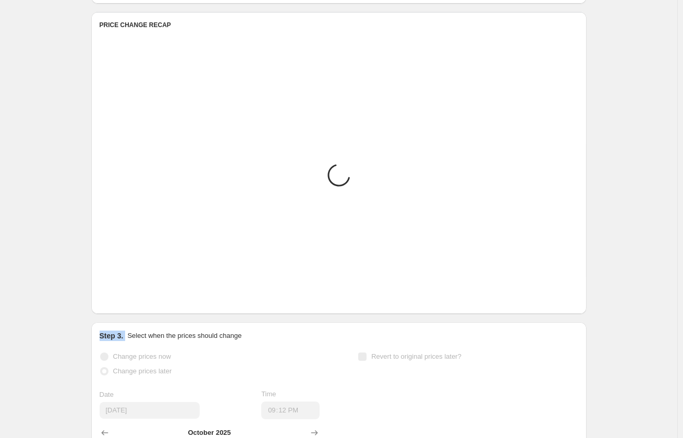
click at [119, 298] on icon "Next" at bounding box center [121, 298] width 10 height 10
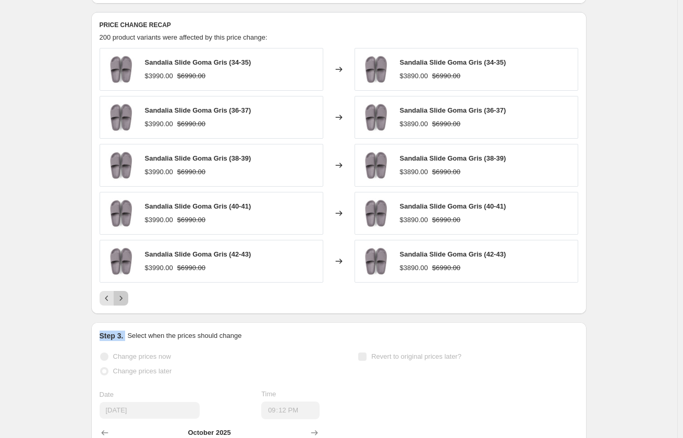
click at [119, 298] on icon "Next" at bounding box center [121, 298] width 10 height 10
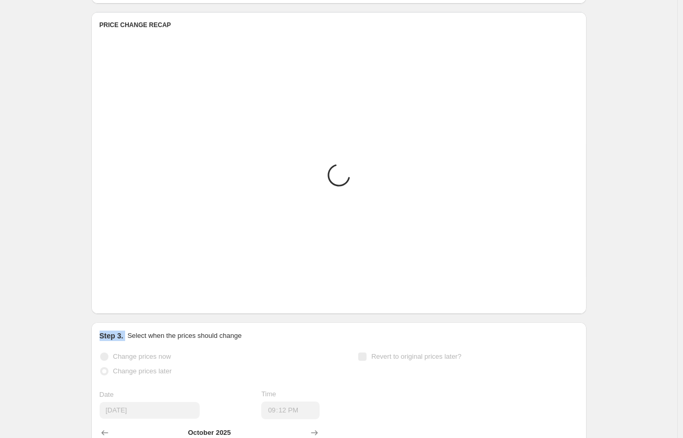
click at [119, 298] on icon "Next" at bounding box center [121, 298] width 10 height 10
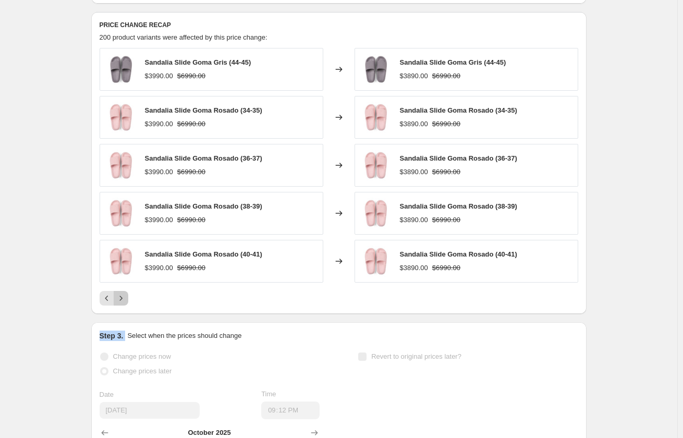
click at [119, 298] on icon "Next" at bounding box center [121, 298] width 10 height 10
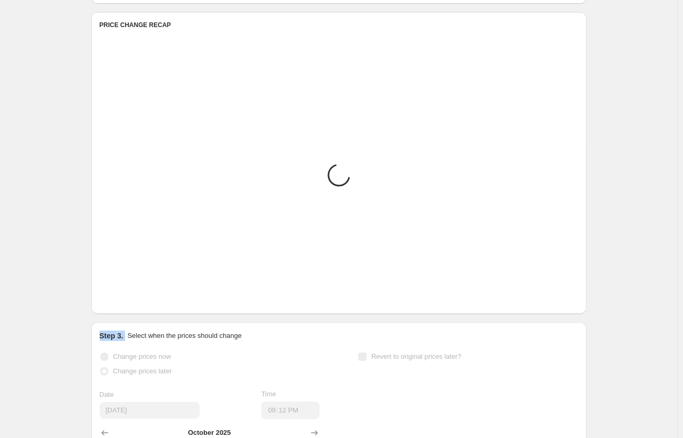
click at [119, 298] on icon "Next" at bounding box center [121, 298] width 10 height 10
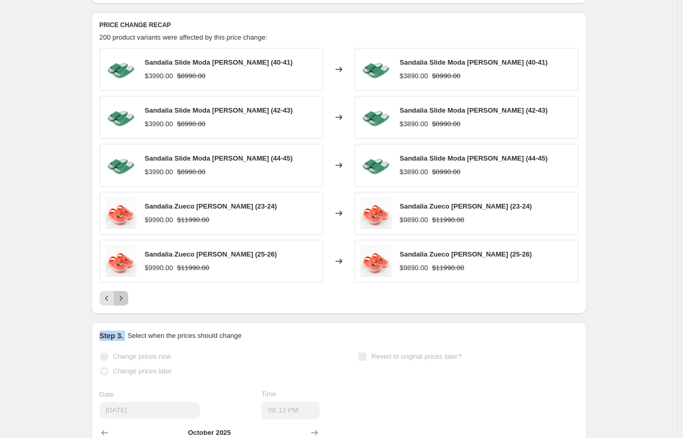
click at [119, 298] on icon "Next" at bounding box center [121, 298] width 10 height 10
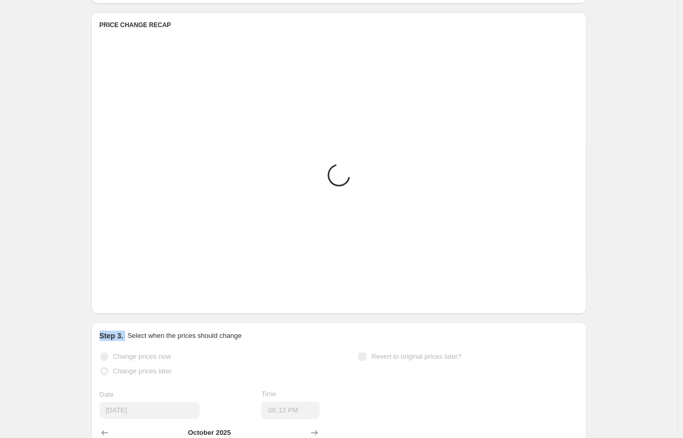
click at [119, 298] on icon "Next" at bounding box center [121, 298] width 10 height 10
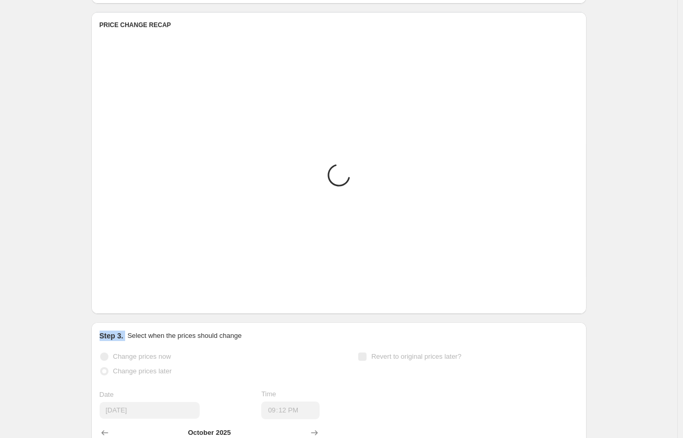
click at [119, 298] on icon "Next" at bounding box center [121, 298] width 10 height 10
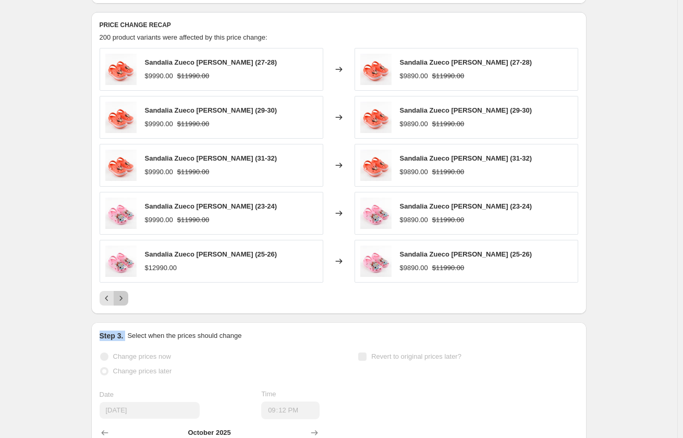
click at [119, 298] on icon "Next" at bounding box center [121, 298] width 10 height 10
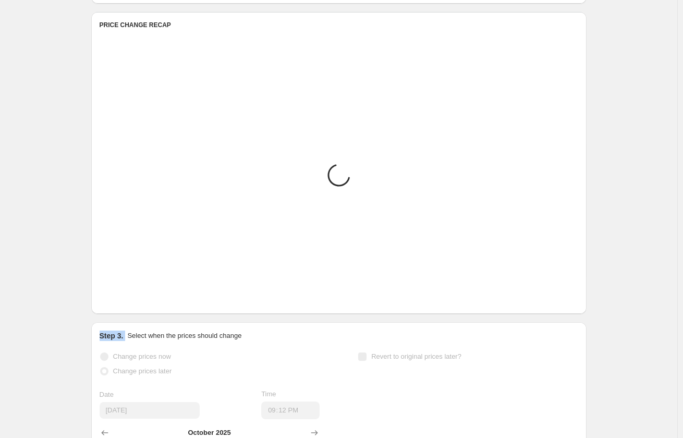
click at [119, 298] on icon "Next" at bounding box center [121, 298] width 10 height 10
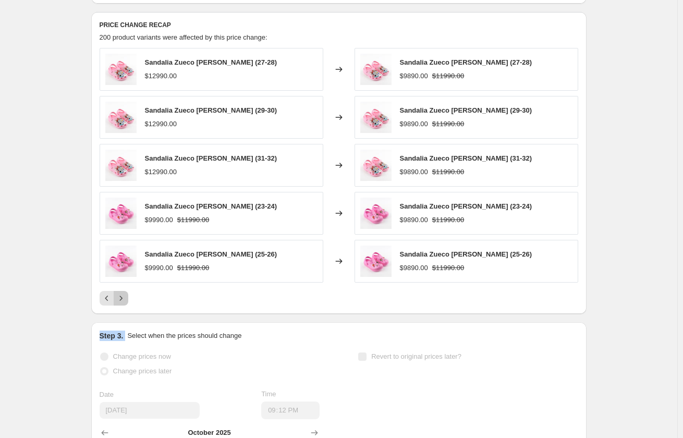
click at [119, 298] on icon "Next" at bounding box center [121, 298] width 10 height 10
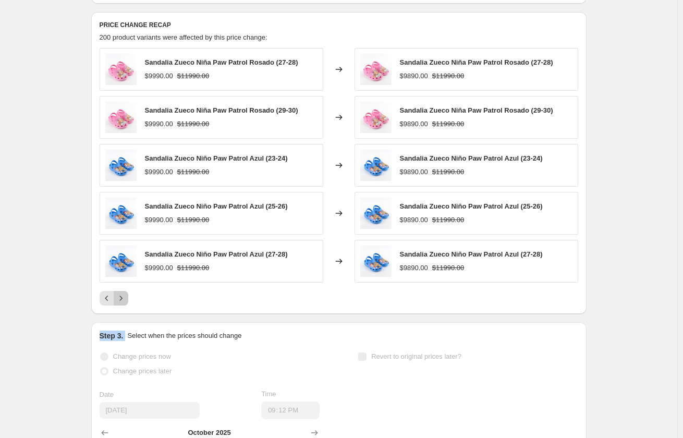
click at [119, 298] on icon "Next" at bounding box center [121, 298] width 10 height 10
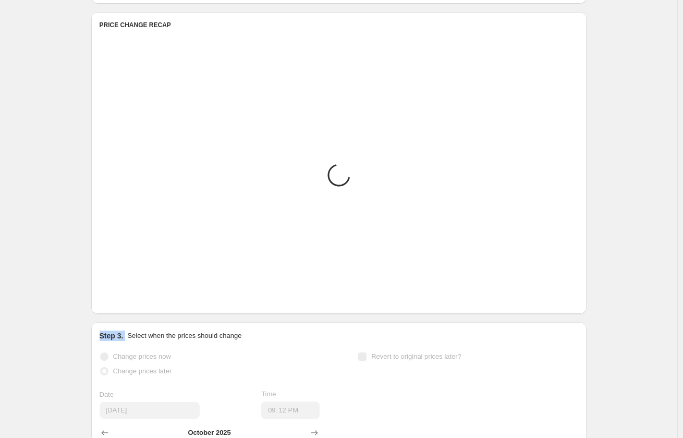
click at [119, 298] on icon "Next" at bounding box center [121, 298] width 10 height 10
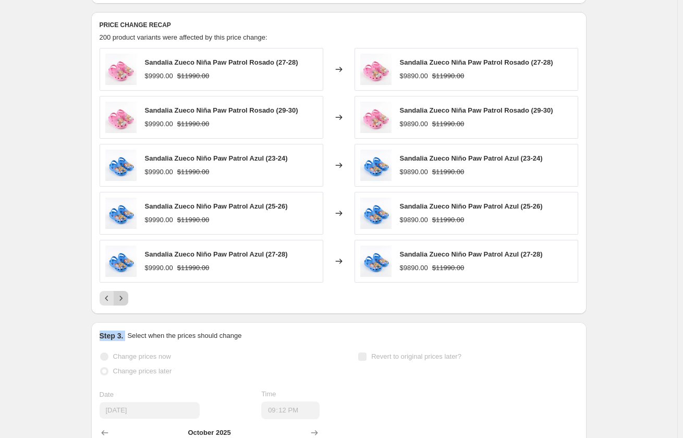
click at [119, 298] on icon "Next" at bounding box center [121, 298] width 10 height 10
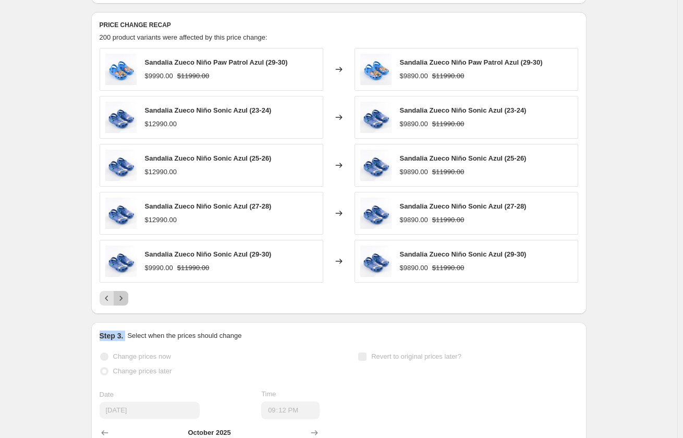
click at [119, 298] on icon "Next" at bounding box center [121, 298] width 10 height 10
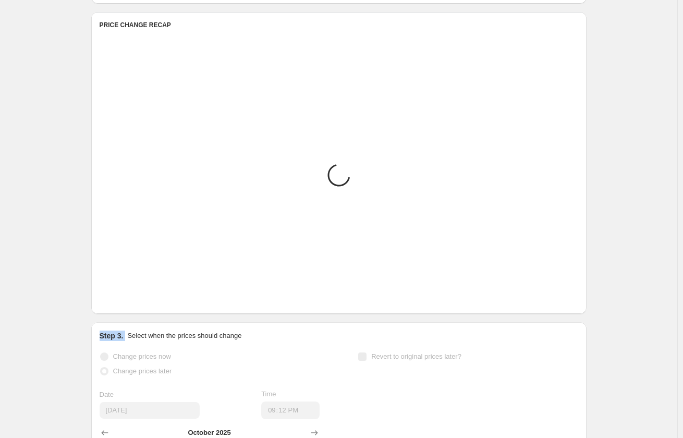
click at [119, 298] on icon "Next" at bounding box center [121, 298] width 10 height 10
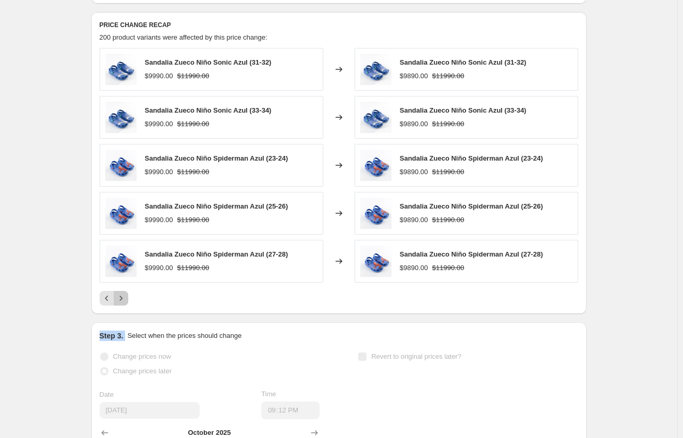
click at [119, 298] on icon "Next" at bounding box center [121, 298] width 10 height 10
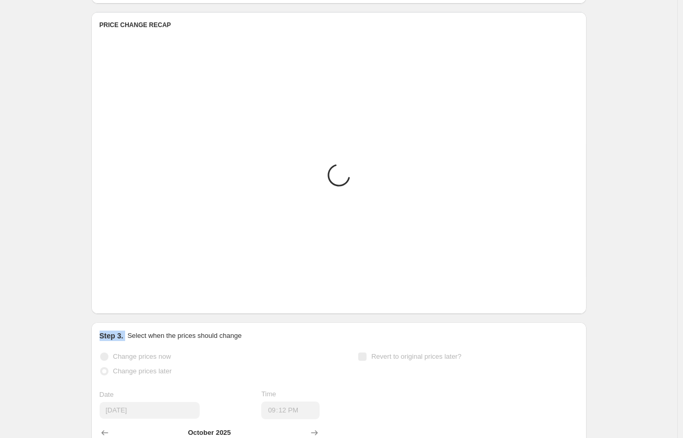
click at [119, 298] on icon "Next" at bounding box center [121, 298] width 10 height 10
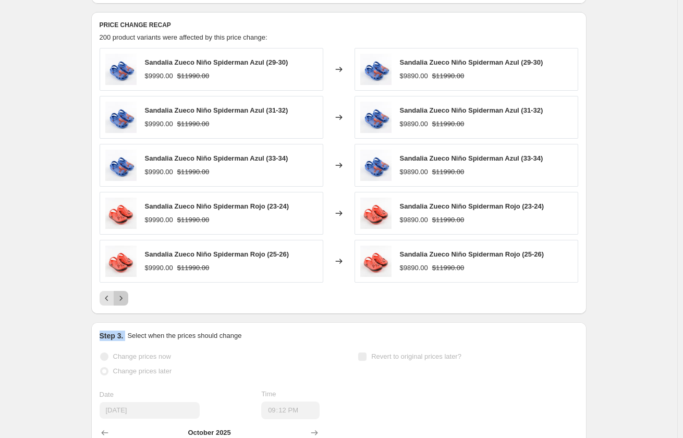
click at [119, 298] on icon "Next" at bounding box center [121, 298] width 10 height 10
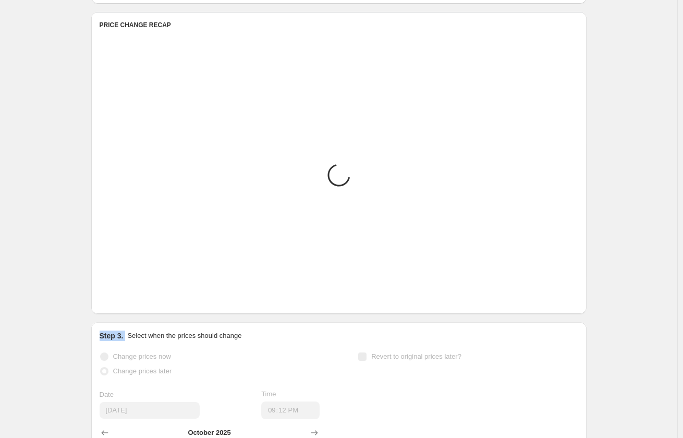
click at [119, 298] on icon "Next" at bounding box center [121, 298] width 10 height 10
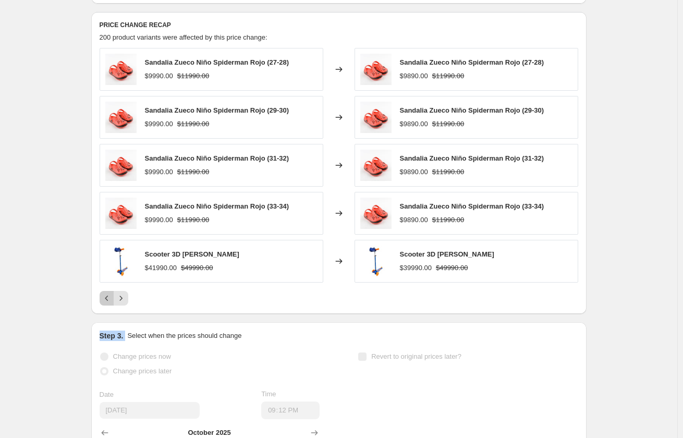
click at [112, 297] on icon "Previous" at bounding box center [107, 298] width 10 height 10
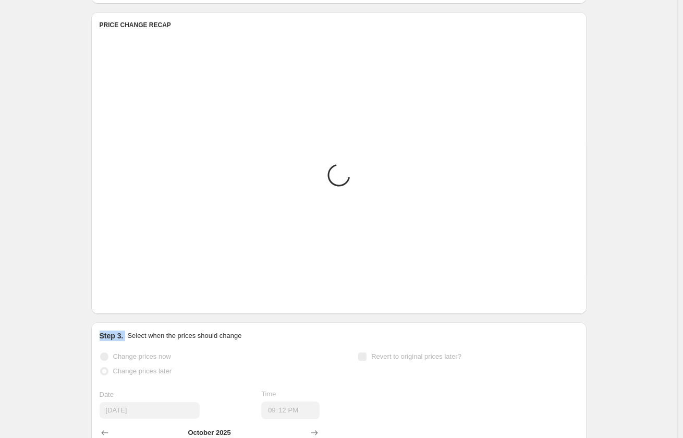
click at [122, 297] on icon "Next" at bounding box center [121, 298] width 10 height 10
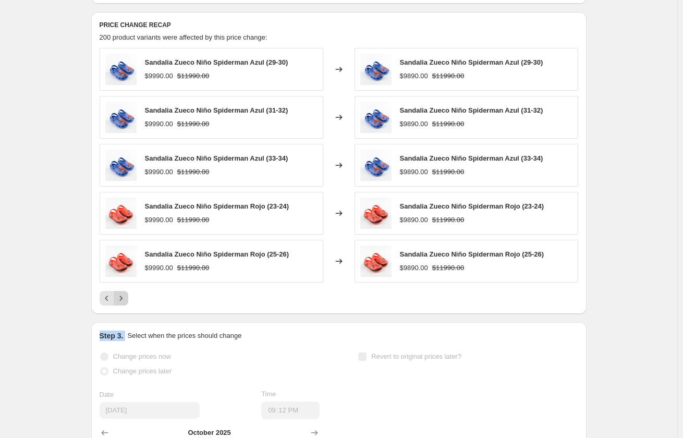
click at [123, 297] on icon "Next" at bounding box center [121, 298] width 10 height 10
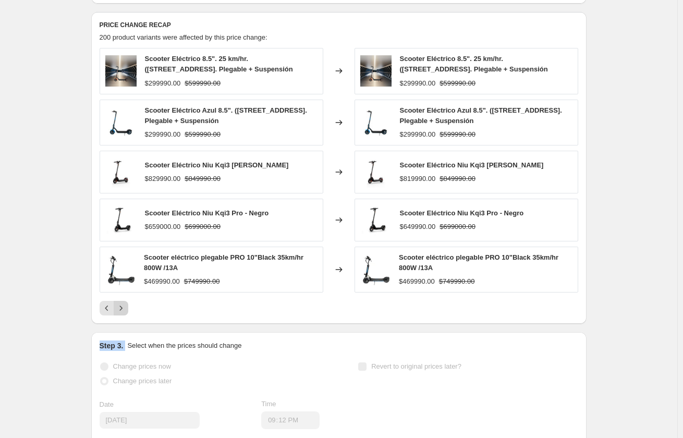
click at [123, 297] on div "Scooter Eléctrico 8.5". 25 km/hr. ([STREET_ADDRESS]. Plegable + Suspensión $299…" at bounding box center [339, 182] width 479 height 268
click at [122, 311] on icon "Next" at bounding box center [121, 308] width 10 height 10
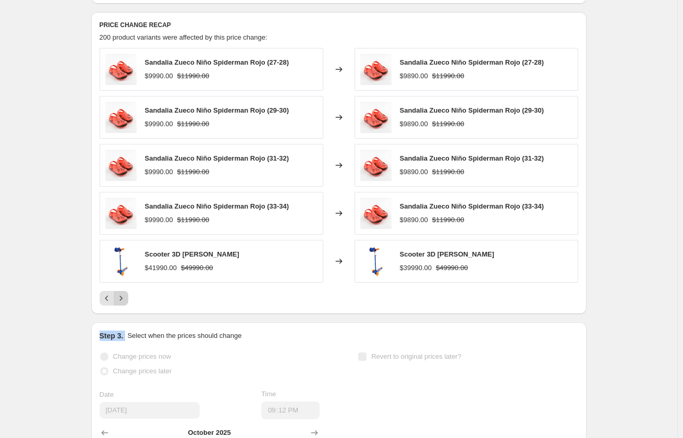
click at [123, 303] on icon "Next" at bounding box center [121, 298] width 10 height 10
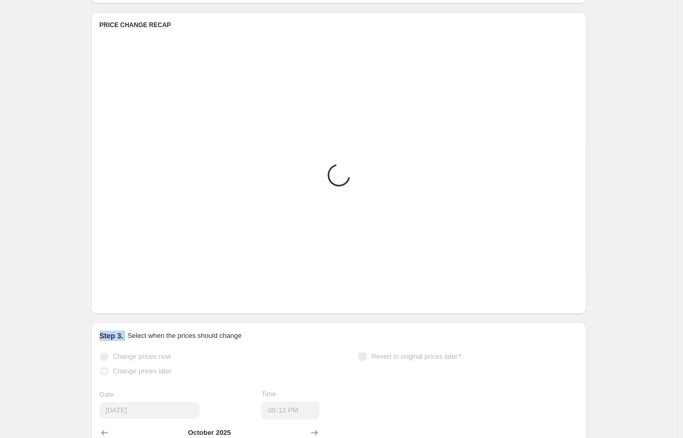
click at [123, 303] on icon "Next" at bounding box center [121, 298] width 10 height 10
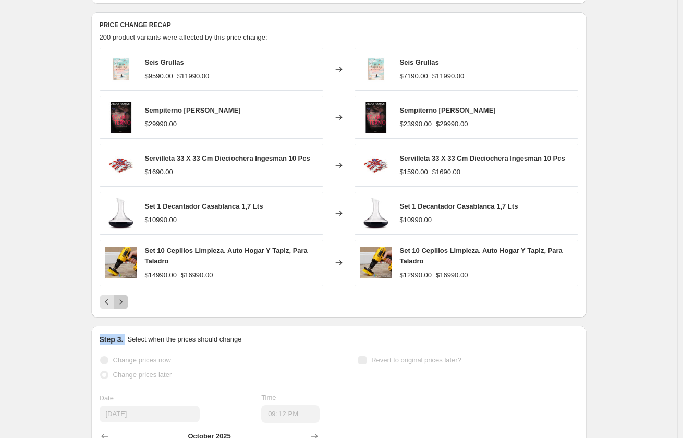
click at [123, 303] on icon "Next" at bounding box center [121, 302] width 10 height 10
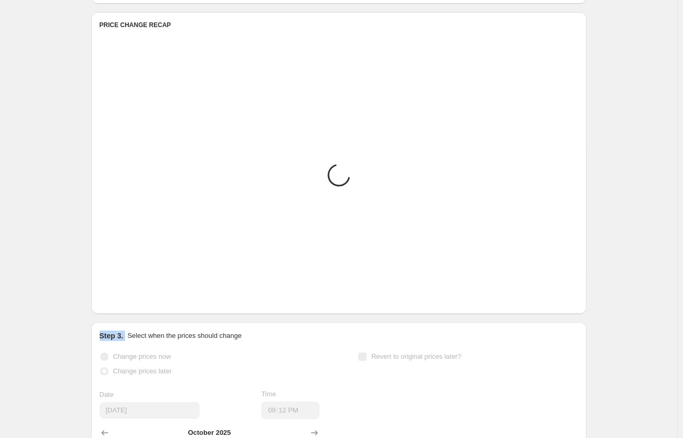
click at [123, 303] on icon "Next" at bounding box center [121, 298] width 10 height 10
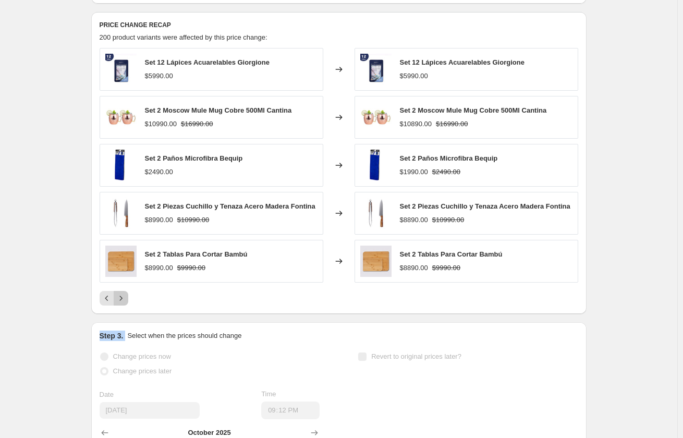
click at [123, 303] on icon "Next" at bounding box center [121, 298] width 10 height 10
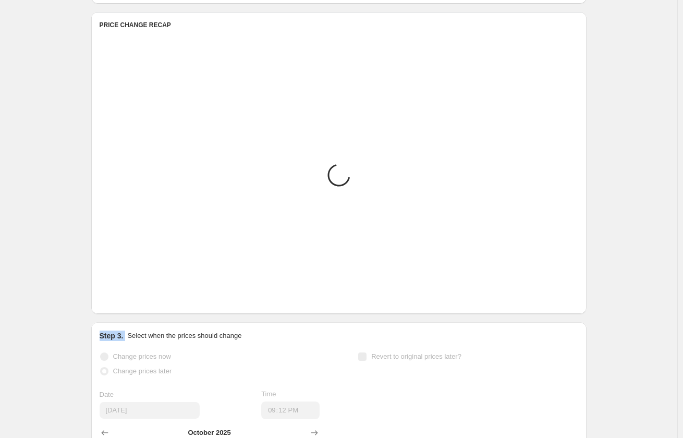
click at [123, 303] on icon "Next" at bounding box center [121, 298] width 10 height 10
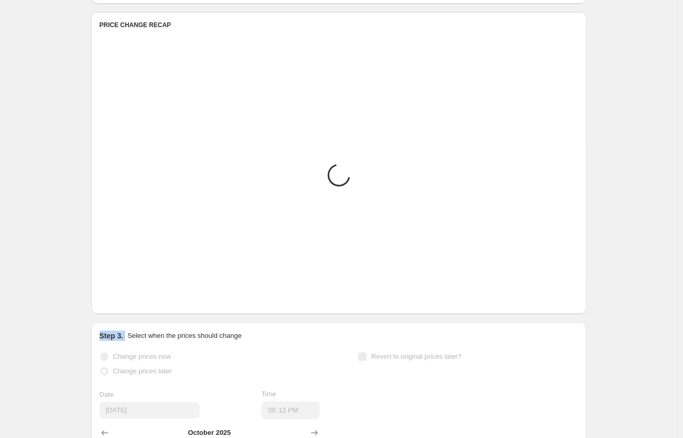
click at [123, 303] on icon "Next" at bounding box center [121, 298] width 10 height 10
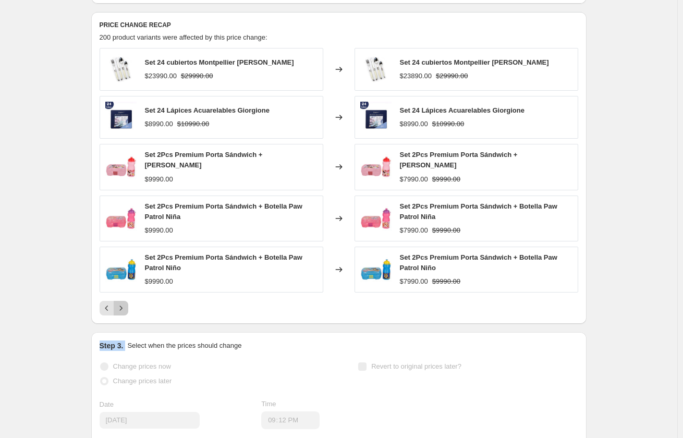
click at [123, 303] on icon "Next" at bounding box center [121, 308] width 10 height 10
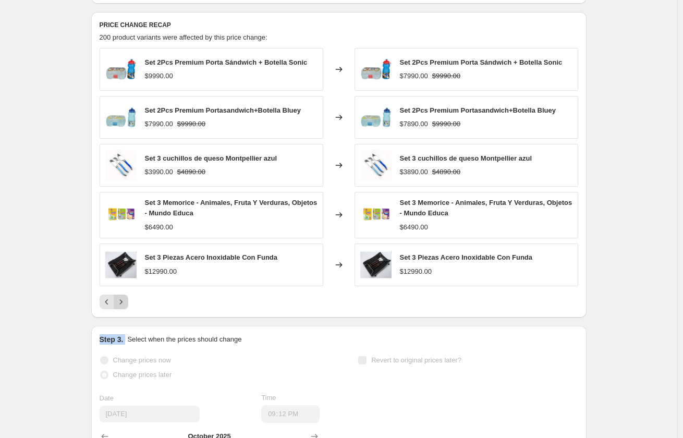
click at [125, 306] on icon "Next" at bounding box center [121, 302] width 10 height 10
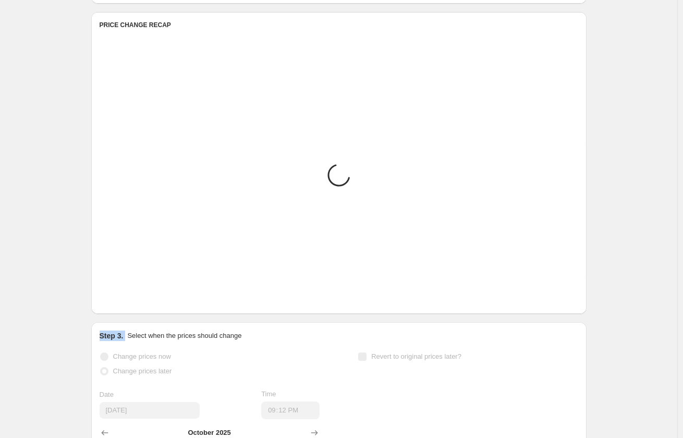
click at [125, 306] on button "Next" at bounding box center [121, 298] width 15 height 15
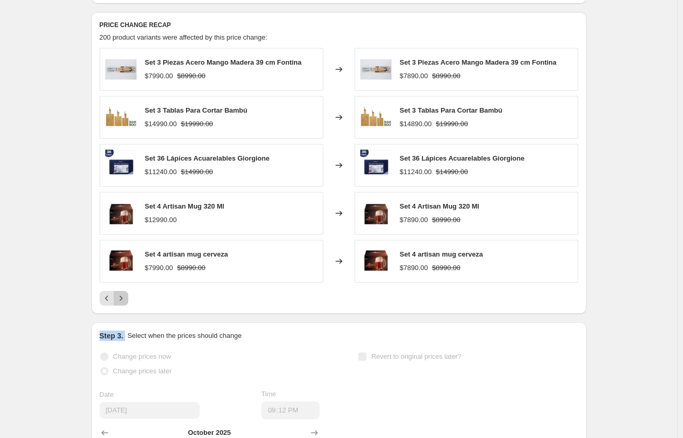
click at [125, 306] on button "Next" at bounding box center [121, 298] width 15 height 15
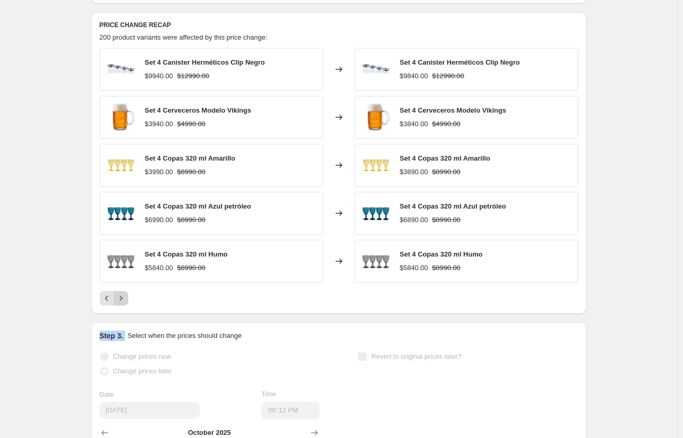
click at [125, 306] on button "Next" at bounding box center [121, 298] width 15 height 15
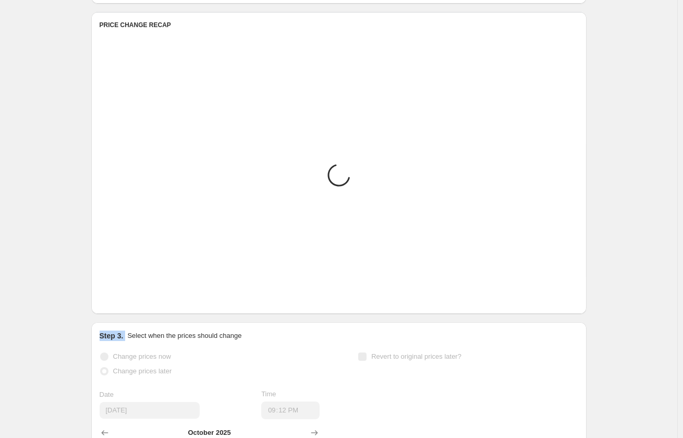
click at [125, 306] on button "Next" at bounding box center [121, 298] width 15 height 15
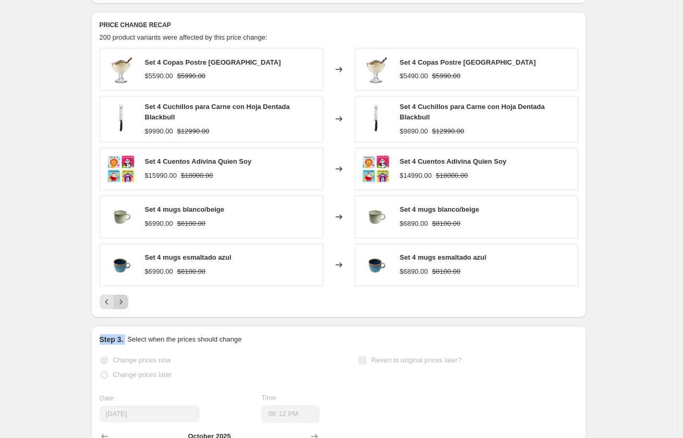
click at [125, 306] on button "Next" at bounding box center [121, 302] width 15 height 15
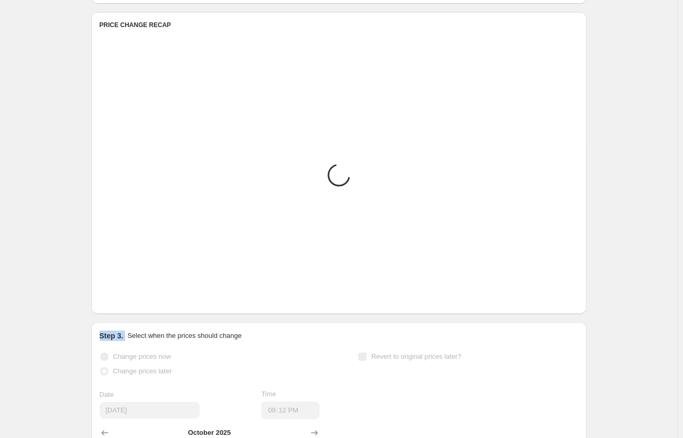
click at [125, 306] on button "Next" at bounding box center [121, 298] width 15 height 15
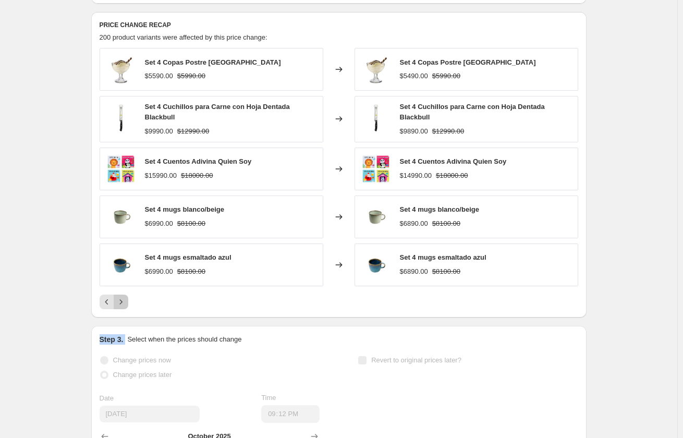
click at [125, 306] on button "Next" at bounding box center [121, 302] width 15 height 15
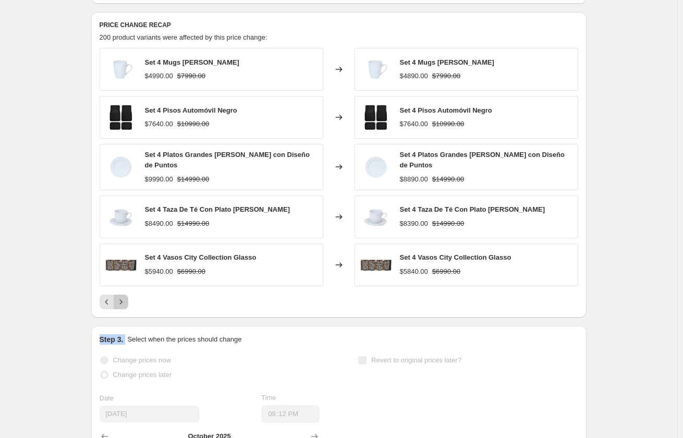
click at [125, 306] on button "Next" at bounding box center [121, 302] width 15 height 15
click at [125, 306] on icon "Next" at bounding box center [121, 302] width 10 height 10
click at [125, 306] on button "Next" at bounding box center [121, 302] width 15 height 15
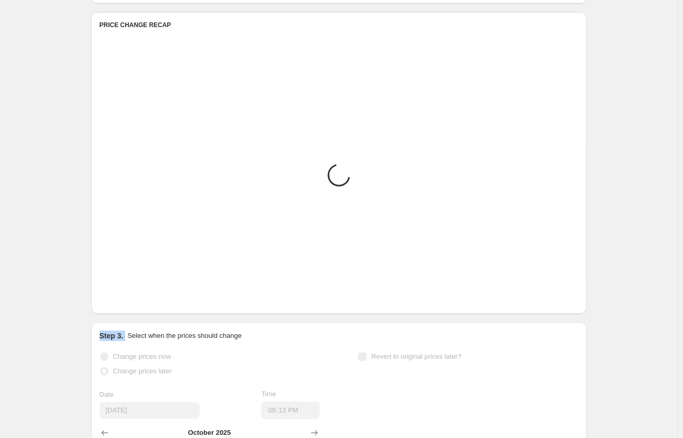
click at [125, 306] on button "Next" at bounding box center [121, 298] width 15 height 15
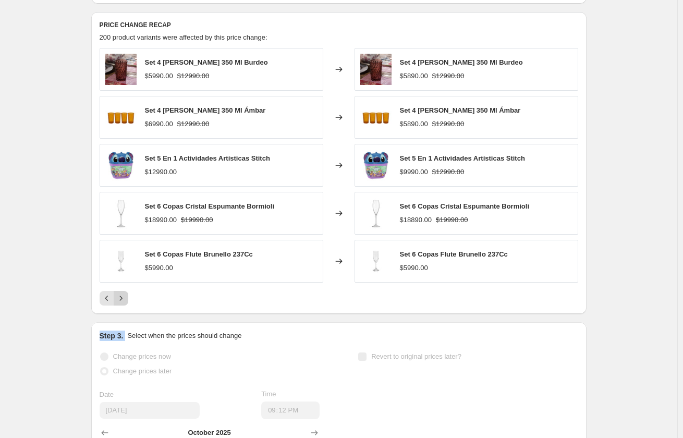
click at [125, 306] on button "Next" at bounding box center [121, 298] width 15 height 15
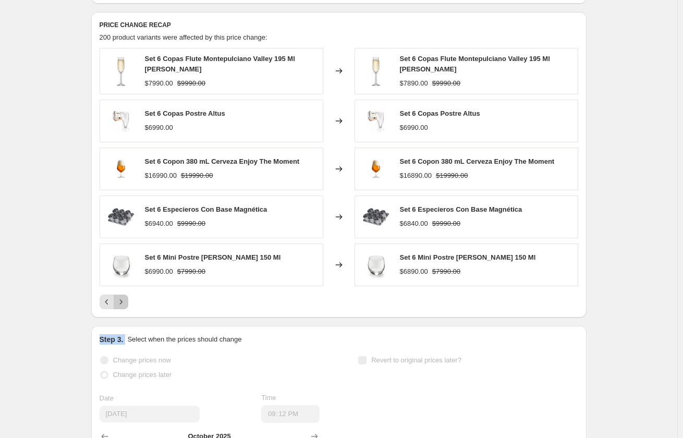
click at [125, 306] on button "Next" at bounding box center [121, 302] width 15 height 15
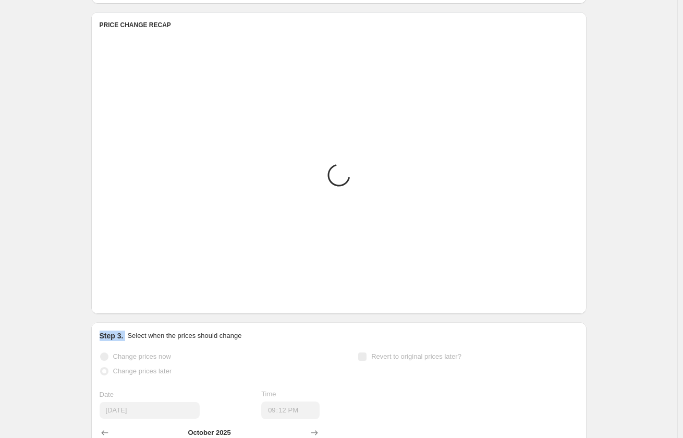
click at [125, 304] on icon "Next" at bounding box center [121, 298] width 10 height 10
click at [125, 306] on button "Next" at bounding box center [121, 298] width 15 height 15
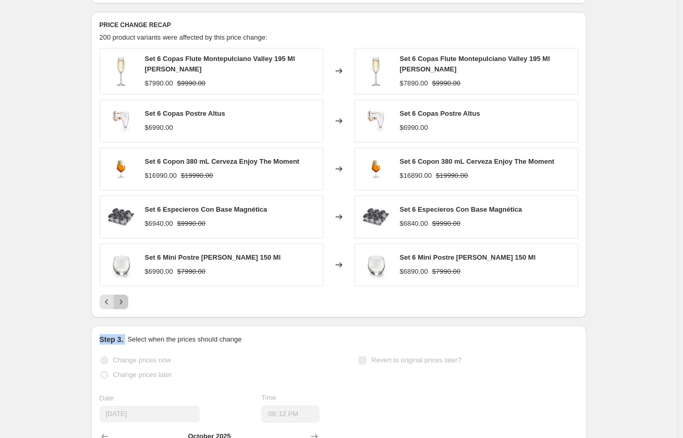
click at [125, 306] on icon "Next" at bounding box center [121, 302] width 10 height 10
click at [125, 306] on button "Next" at bounding box center [121, 302] width 15 height 15
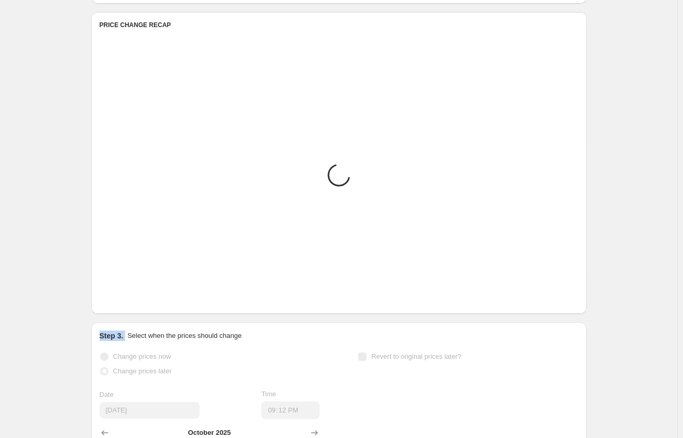
click at [125, 306] on button "Next" at bounding box center [121, 298] width 15 height 15
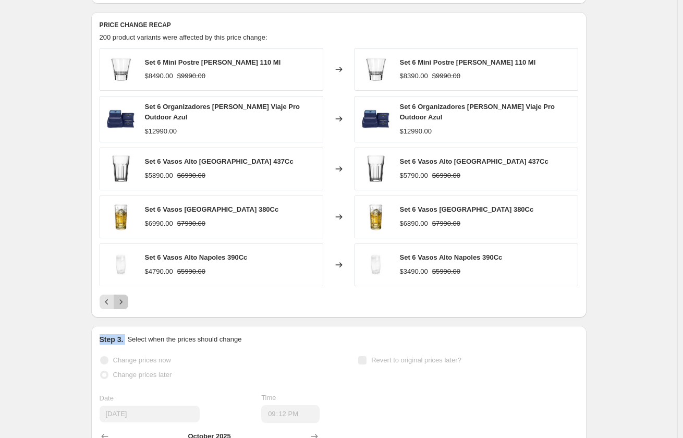
click at [125, 306] on icon "Next" at bounding box center [121, 302] width 10 height 10
click at [125, 306] on div "Pagination" at bounding box center [121, 302] width 15 height 15
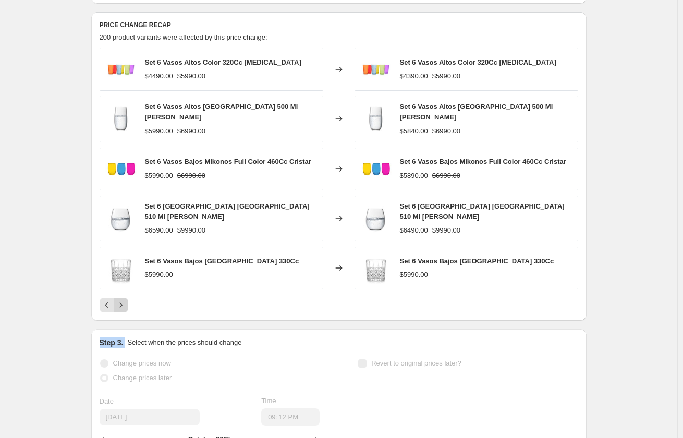
click at [125, 306] on div "Pagination" at bounding box center [121, 305] width 15 height 15
click at [125, 306] on icon "Next" at bounding box center [121, 305] width 10 height 10
click at [125, 306] on div "Pagination" at bounding box center [121, 305] width 15 height 15
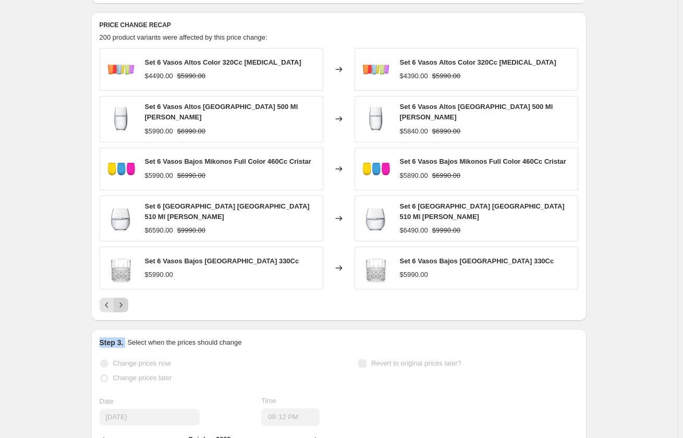
click at [125, 306] on div "Pagination" at bounding box center [121, 305] width 15 height 15
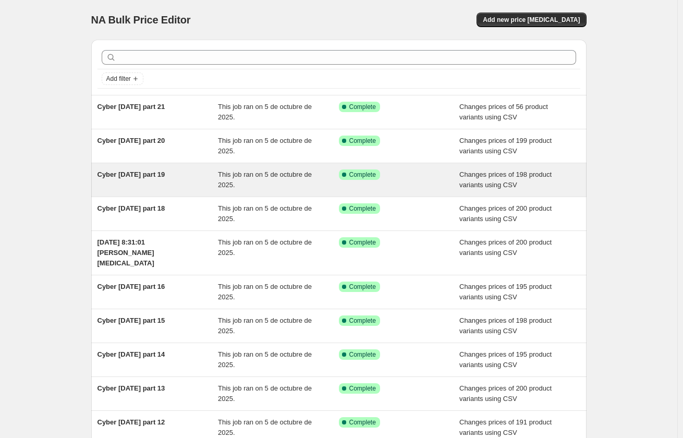
click at [142, 178] on span "Cyber [DATE] part 19" at bounding box center [132, 175] width 68 height 8
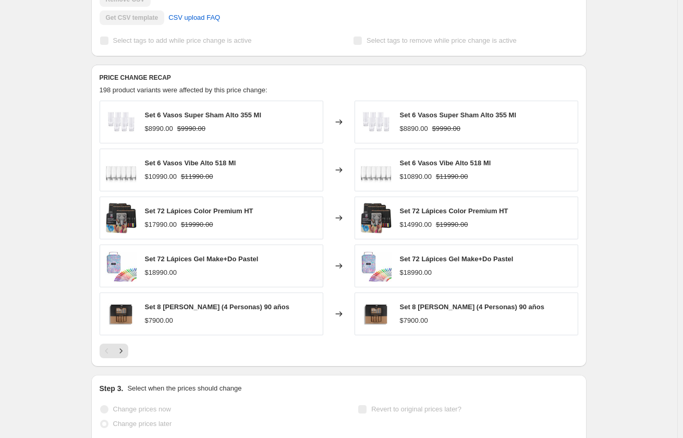
scroll to position [365, 0]
click at [119, 355] on icon "Next" at bounding box center [121, 350] width 10 height 10
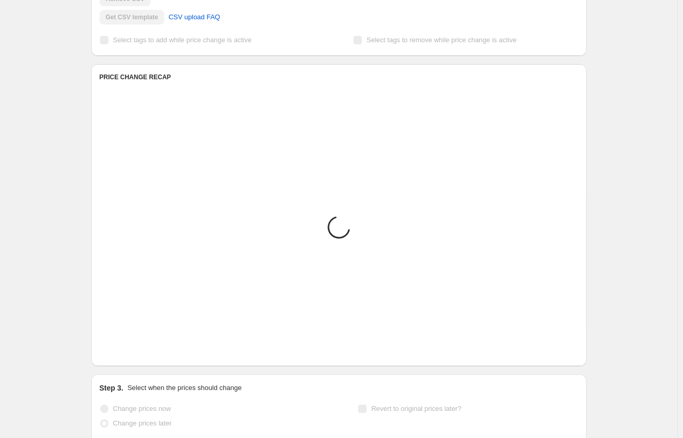
click at [119, 355] on icon "Next" at bounding box center [121, 350] width 10 height 10
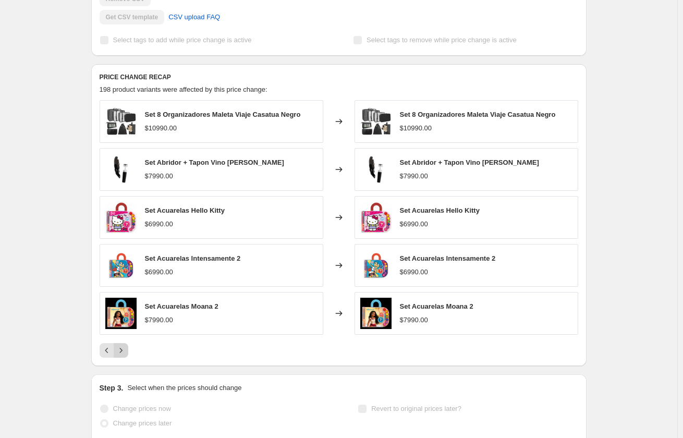
click at [120, 352] on icon "Next" at bounding box center [121, 350] width 10 height 10
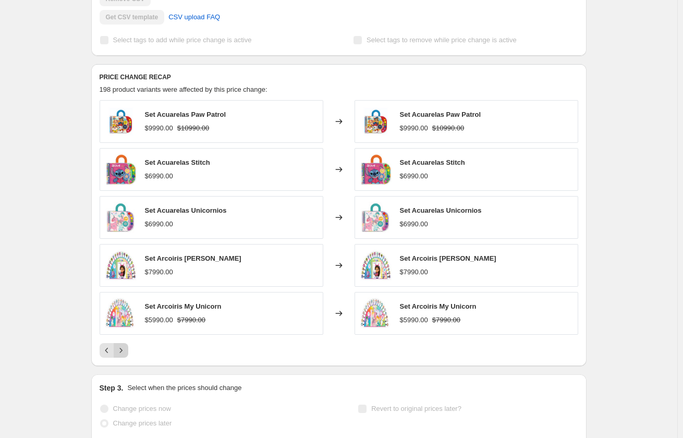
click at [123, 349] on icon "Next" at bounding box center [121, 350] width 10 height 10
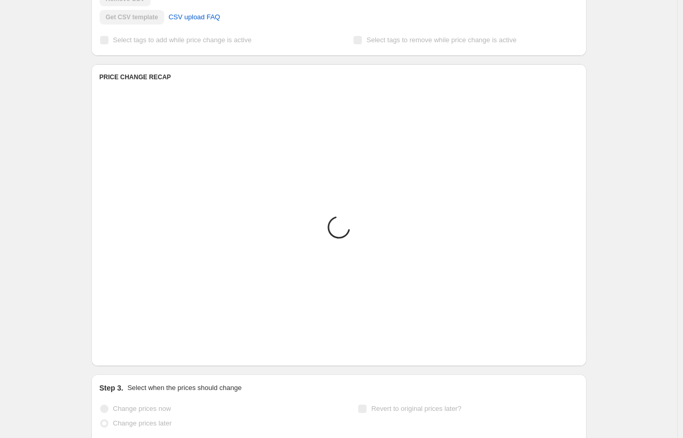
click at [123, 349] on icon "Next" at bounding box center [121, 350] width 10 height 10
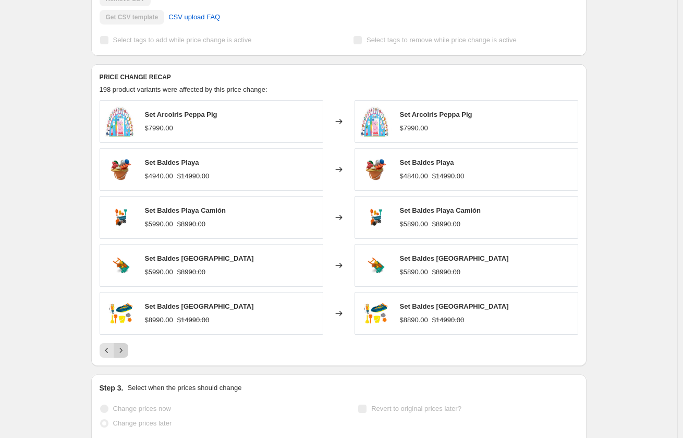
click at [123, 349] on icon "Next" at bounding box center [121, 350] width 10 height 10
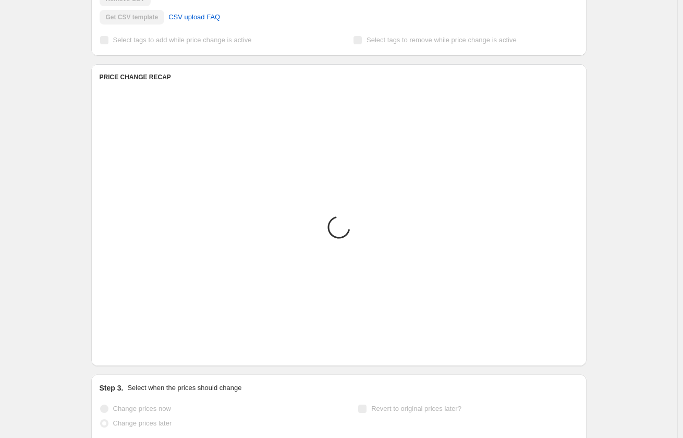
click at [123, 349] on icon "Next" at bounding box center [121, 350] width 10 height 10
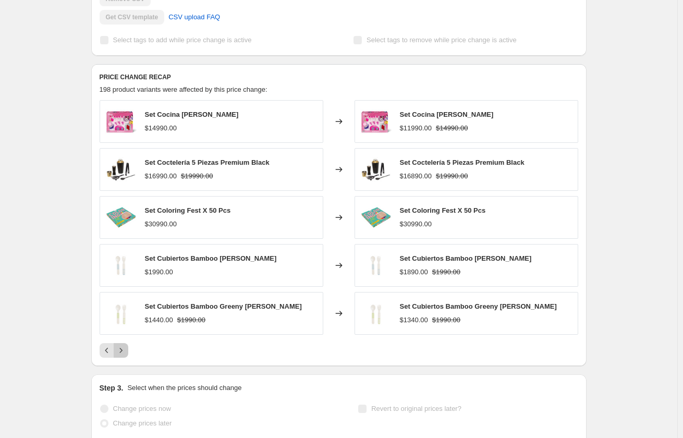
click at [123, 349] on icon "Next" at bounding box center [121, 350] width 10 height 10
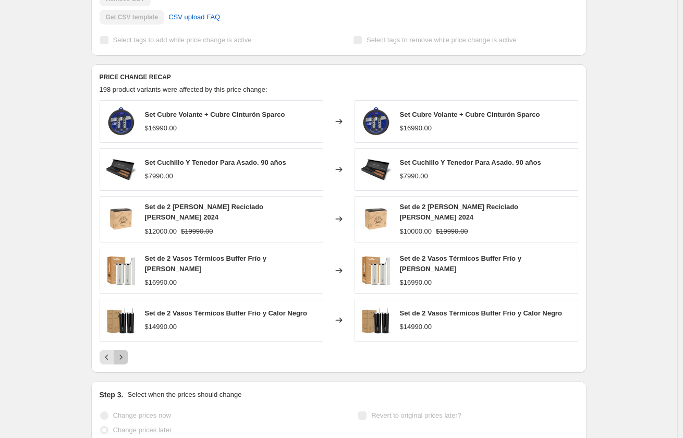
click at [123, 352] on icon "Next" at bounding box center [121, 357] width 10 height 10
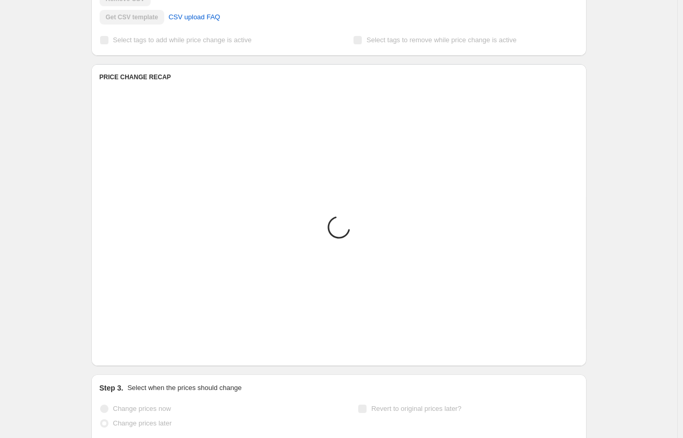
click at [123, 349] on icon "Next" at bounding box center [121, 350] width 10 height 10
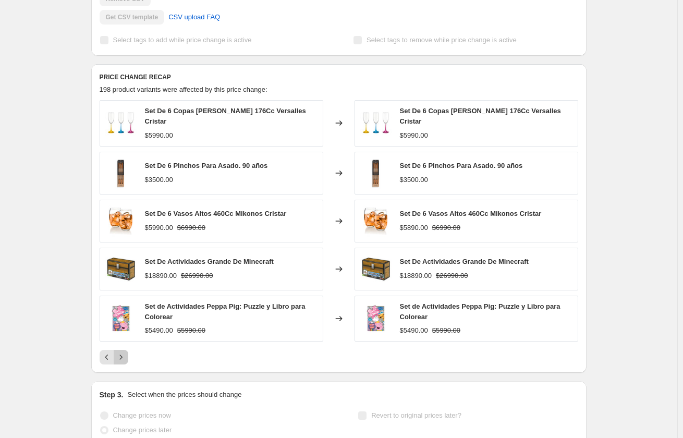
click at [122, 352] on icon "Next" at bounding box center [121, 357] width 10 height 10
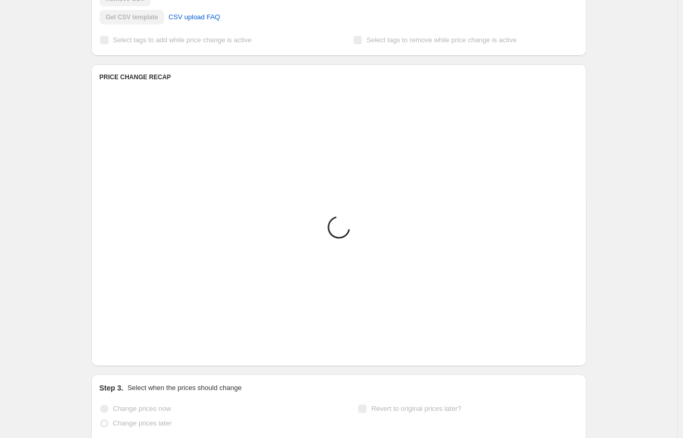
click at [119, 354] on icon "Next" at bounding box center [121, 350] width 10 height 10
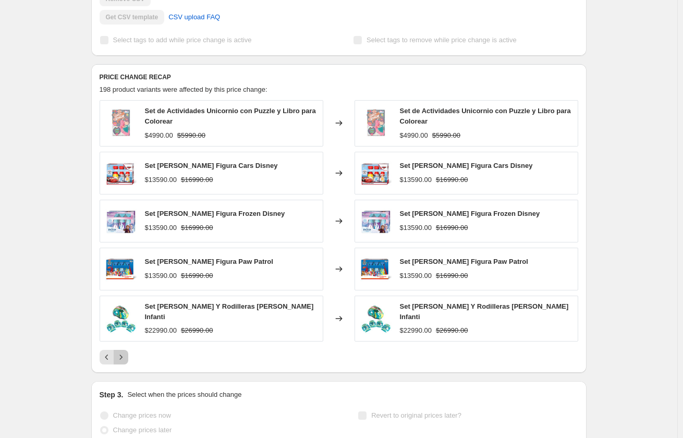
click at [119, 354] on icon "Next" at bounding box center [121, 357] width 10 height 10
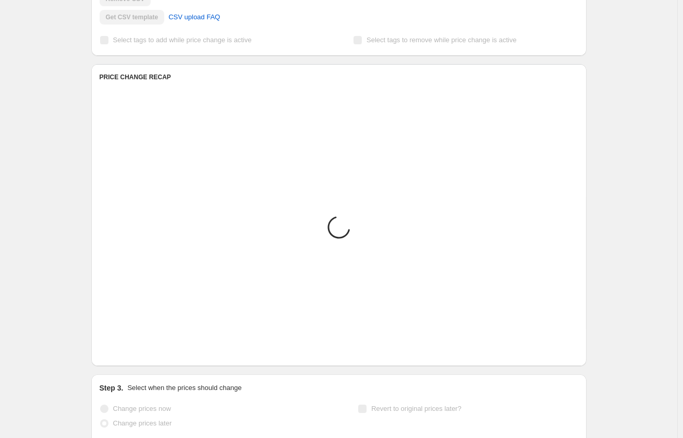
click at [119, 354] on icon "Next" at bounding box center [121, 350] width 10 height 10
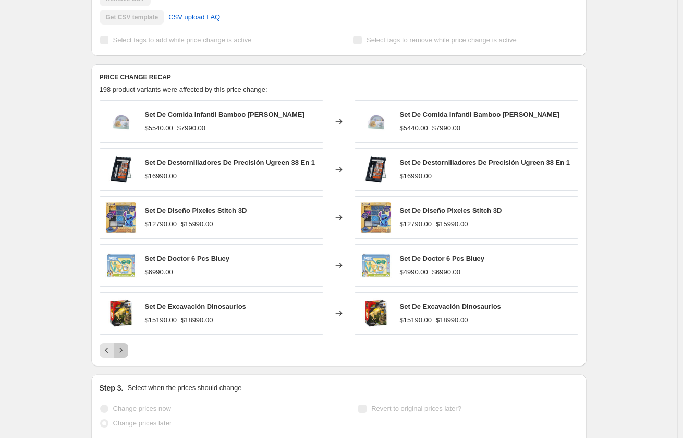
click at [119, 354] on icon "Next" at bounding box center [121, 350] width 10 height 10
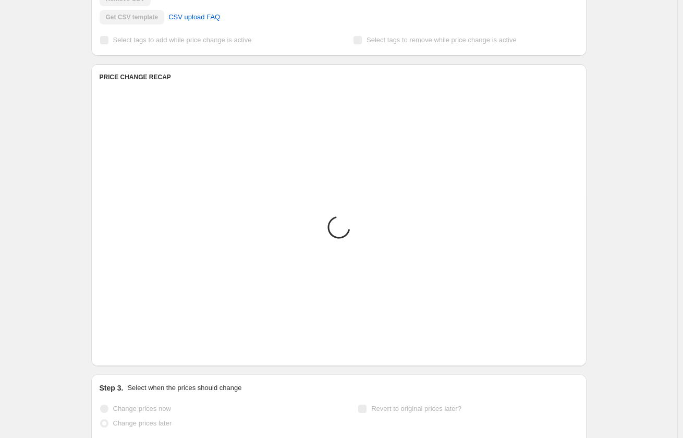
click at [119, 354] on icon "Next" at bounding box center [121, 350] width 10 height 10
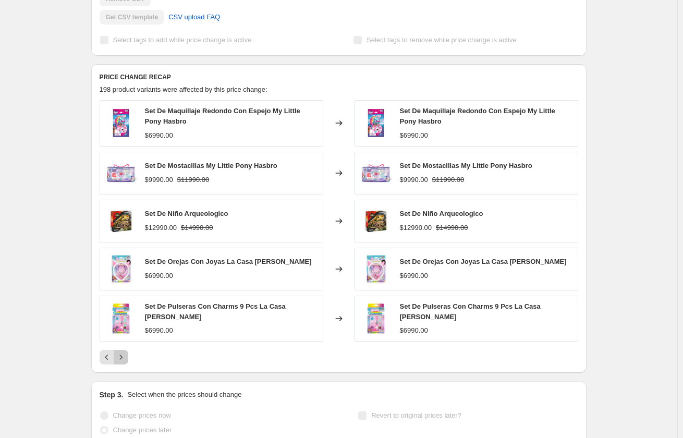
click at [119, 354] on icon "Next" at bounding box center [121, 357] width 10 height 10
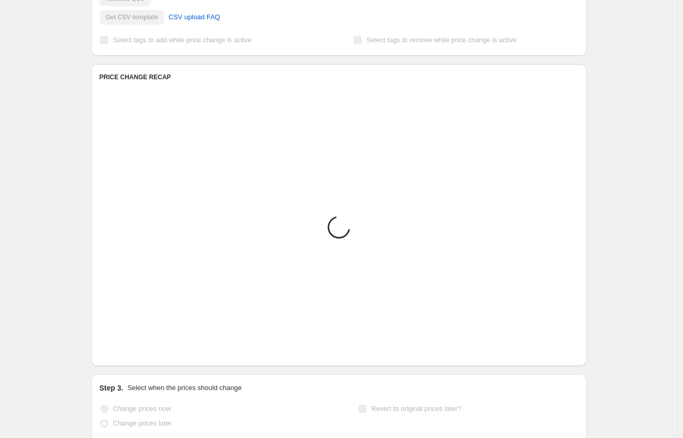
click at [119, 354] on icon "Next" at bounding box center [121, 350] width 10 height 10
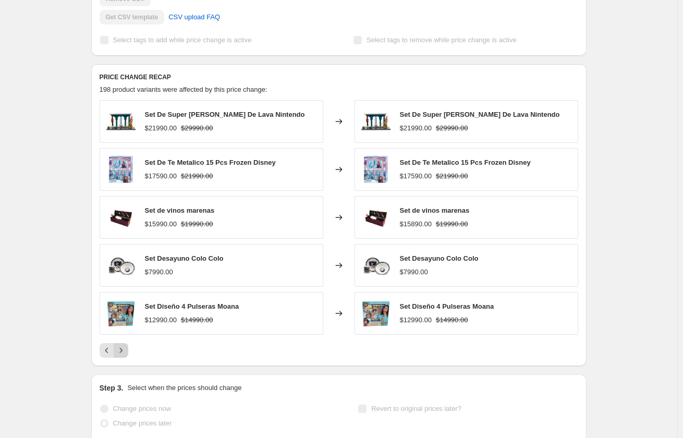
click at [120, 355] on icon "Next" at bounding box center [121, 350] width 10 height 10
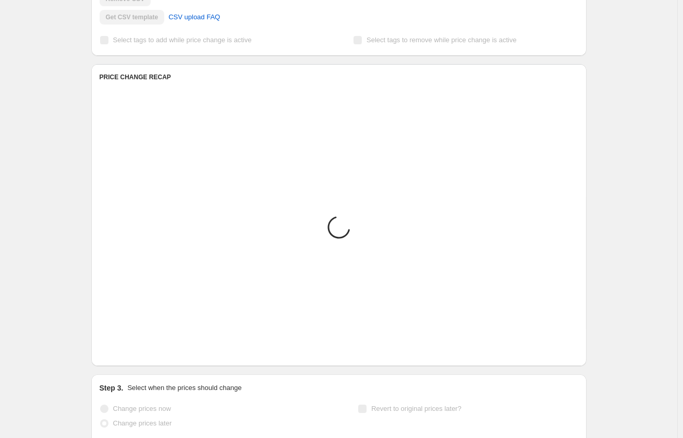
click at [120, 355] on icon "Next" at bounding box center [121, 350] width 10 height 10
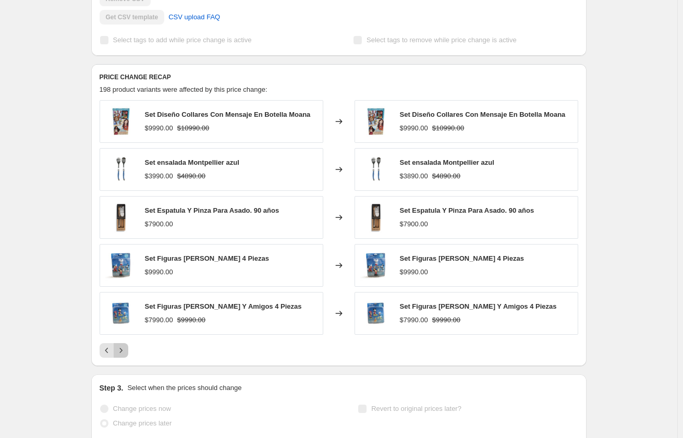
click at [122, 358] on button "Next" at bounding box center [121, 350] width 15 height 15
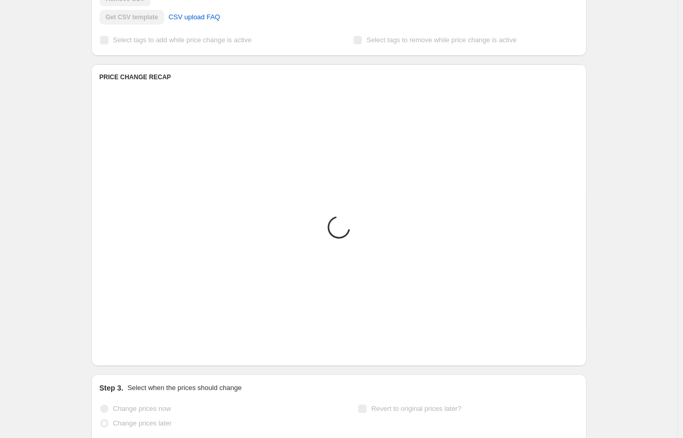
click at [122, 358] on button "Next" at bounding box center [121, 350] width 15 height 15
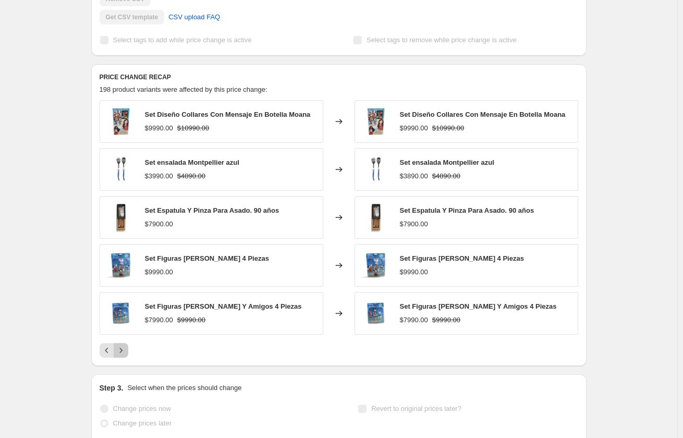
click at [122, 358] on button "Next" at bounding box center [121, 350] width 15 height 15
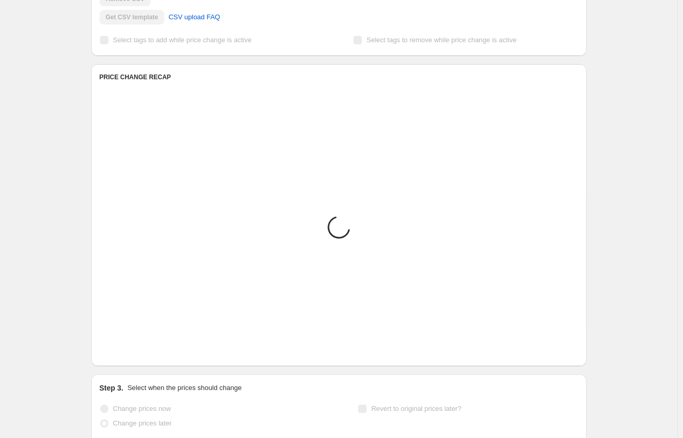
click at [122, 358] on button "Next" at bounding box center [121, 350] width 15 height 15
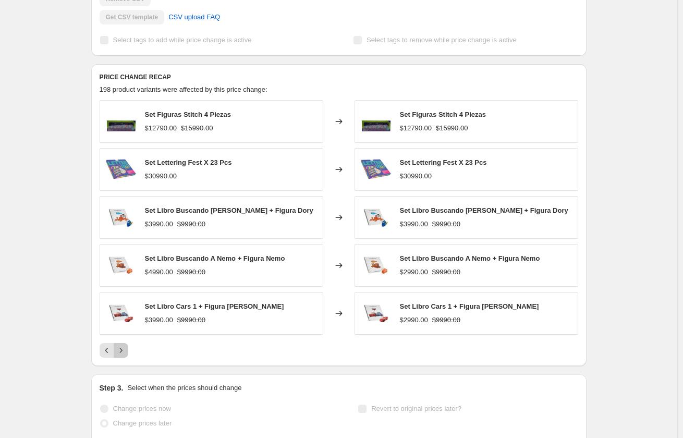
click at [122, 358] on button "Next" at bounding box center [121, 350] width 15 height 15
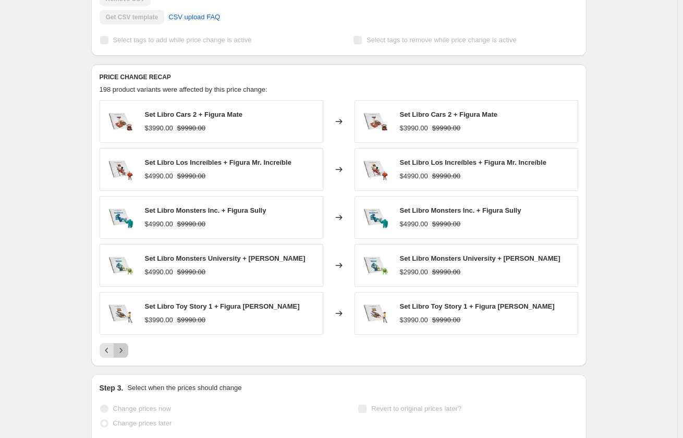
click at [122, 358] on button "Next" at bounding box center [121, 350] width 15 height 15
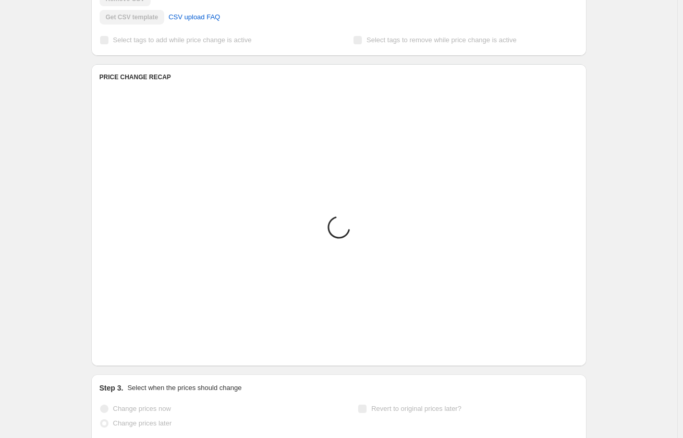
click at [122, 358] on button "Next" at bounding box center [121, 350] width 15 height 15
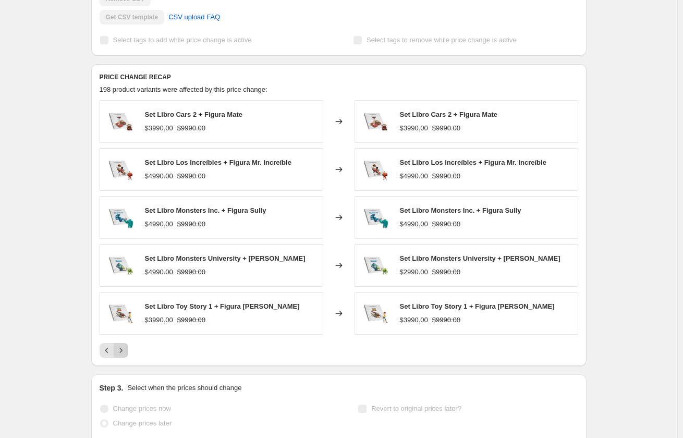
click at [122, 358] on button "Next" at bounding box center [121, 350] width 15 height 15
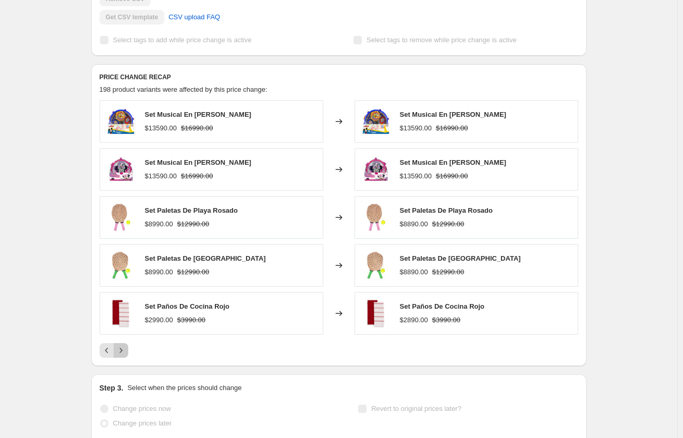
click at [122, 358] on button "Next" at bounding box center [121, 350] width 15 height 15
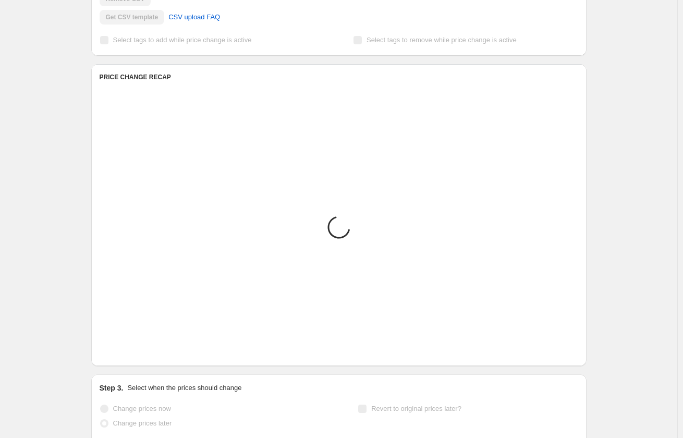
click at [122, 358] on button "Next" at bounding box center [121, 350] width 15 height 15
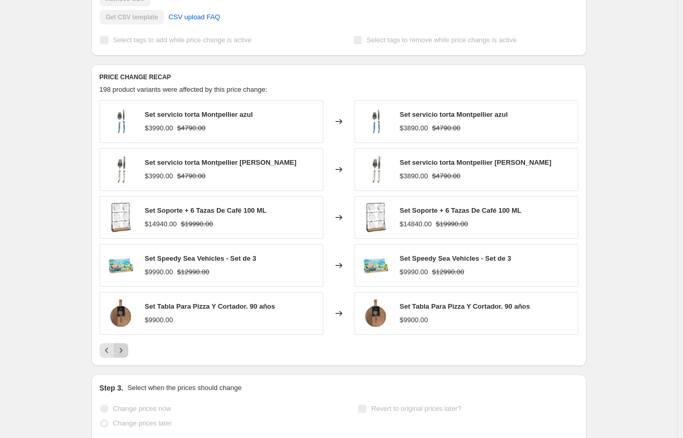
click at [122, 358] on button "Next" at bounding box center [121, 350] width 15 height 15
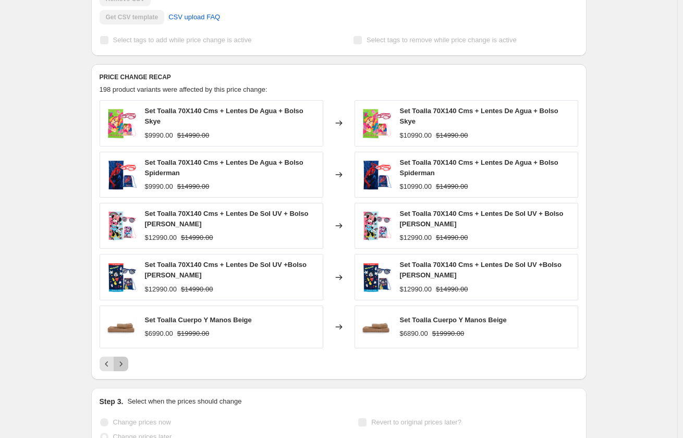
click at [122, 359] on icon "Next" at bounding box center [121, 364] width 10 height 10
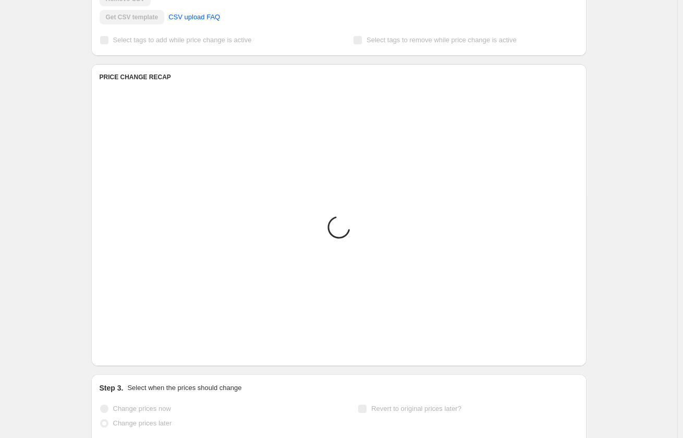
click at [122, 358] on button "Next" at bounding box center [121, 350] width 15 height 15
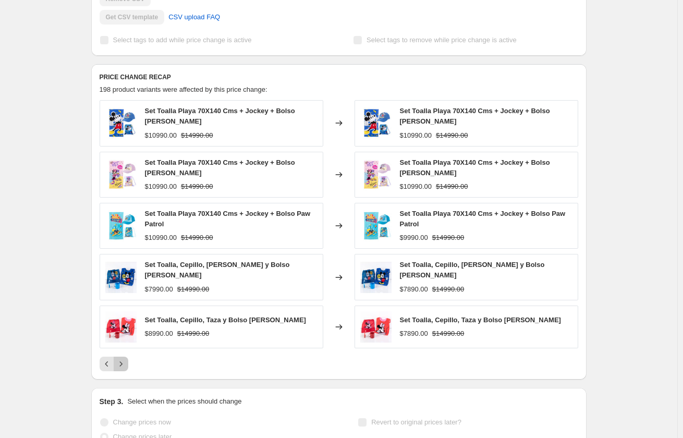
click at [122, 359] on icon "Next" at bounding box center [121, 364] width 10 height 10
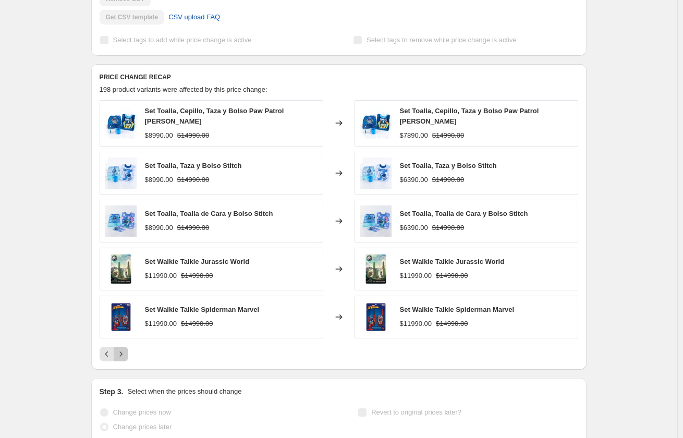
click at [122, 358] on button "Next" at bounding box center [121, 354] width 15 height 15
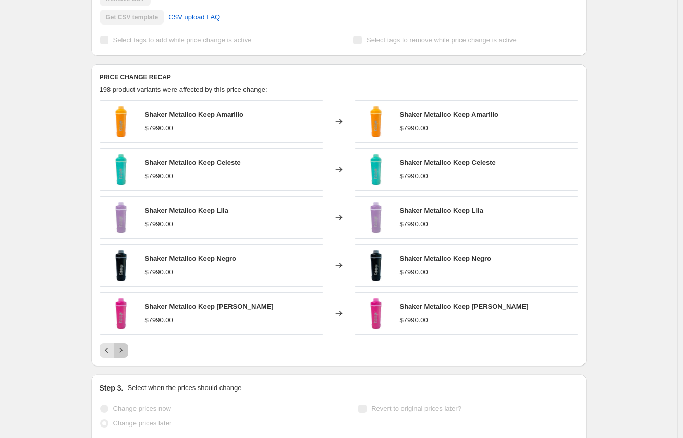
click at [122, 358] on button "Next" at bounding box center [121, 350] width 15 height 15
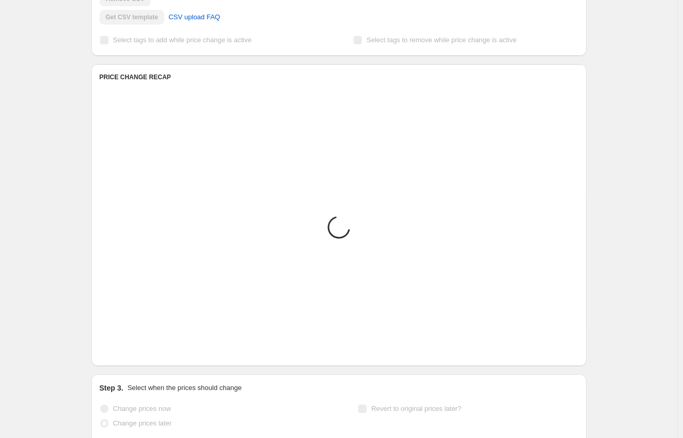
click at [122, 358] on button "Next" at bounding box center [121, 350] width 15 height 15
click at [122, 356] on icon "Next" at bounding box center [121, 350] width 10 height 10
click at [122, 358] on button "Next" at bounding box center [121, 350] width 15 height 15
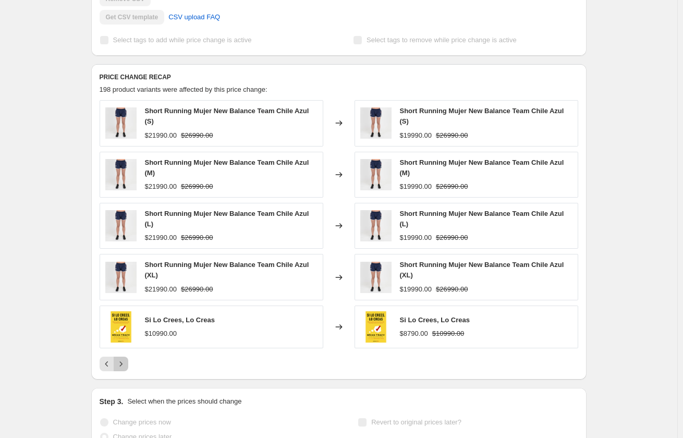
click at [122, 359] on icon "Next" at bounding box center [121, 364] width 10 height 10
click at [122, 358] on button "Next" at bounding box center [121, 364] width 15 height 15
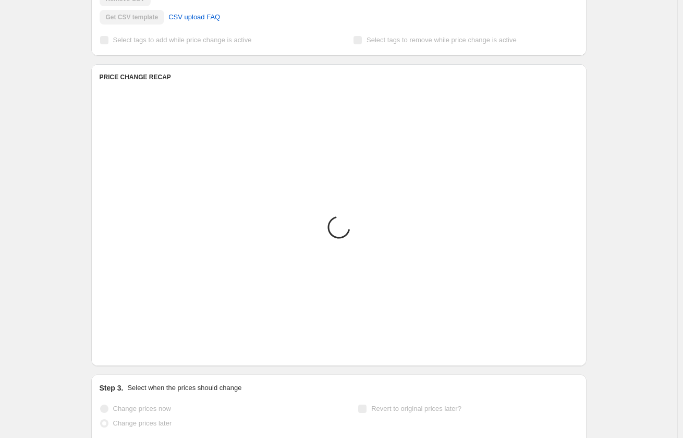
click at [122, 356] on icon "Next" at bounding box center [121, 350] width 10 height 10
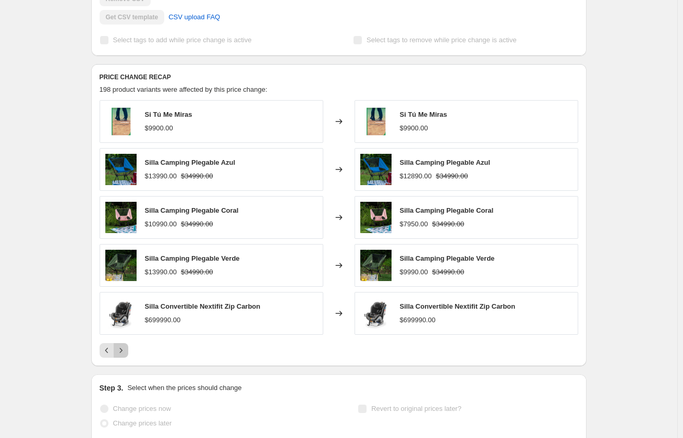
click at [126, 347] on icon "Next" at bounding box center [121, 350] width 10 height 10
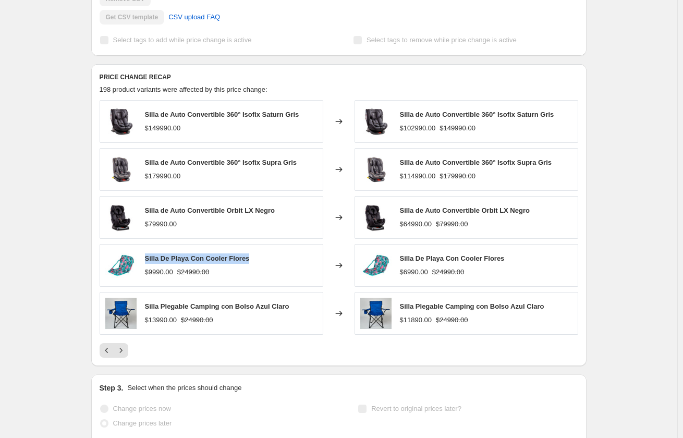
drag, startPoint x: 234, startPoint y: 258, endPoint x: 147, endPoint y: 262, distance: 87.7
click at [147, 262] on div "Silla De Playa Con Cooler Flores $9990.00 $24990.00" at bounding box center [212, 265] width 224 height 43
copy span "Silla De Playa Con Cooler Flores"
click at [123, 348] on icon "Next" at bounding box center [121, 350] width 10 height 10
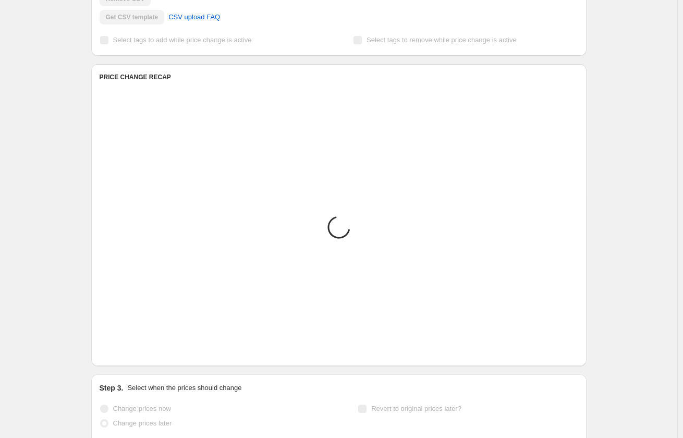
click at [123, 348] on icon "Next" at bounding box center [121, 350] width 10 height 10
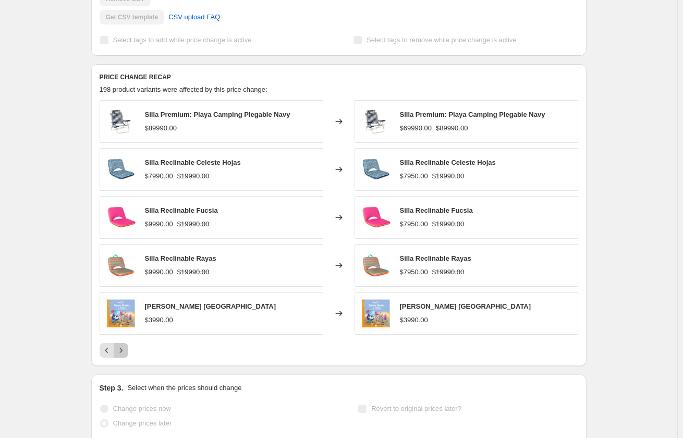
click at [123, 347] on icon "Next" at bounding box center [121, 350] width 10 height 10
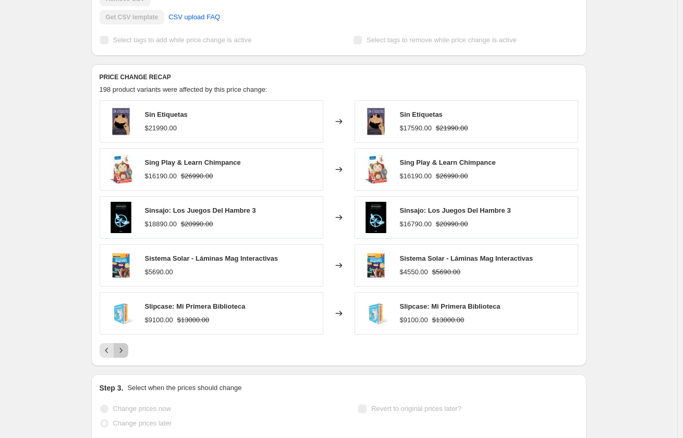
click at [127, 345] on button "Next" at bounding box center [121, 350] width 15 height 15
